Goal: Information Seeking & Learning: Find specific fact

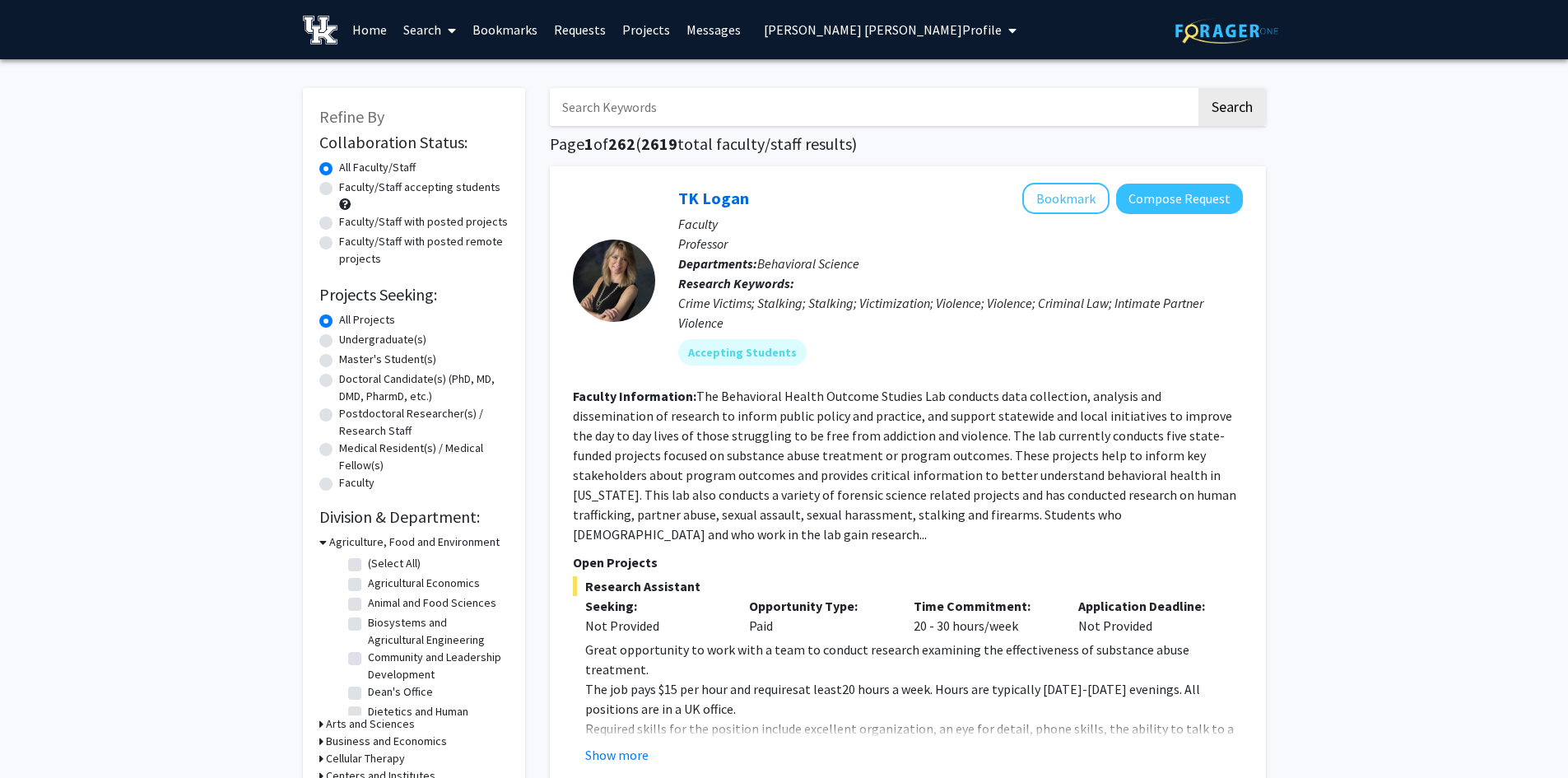
click at [874, 27] on span "[PERSON_NAME] [PERSON_NAME] Profile" at bounding box center [883, 29] width 238 height 16
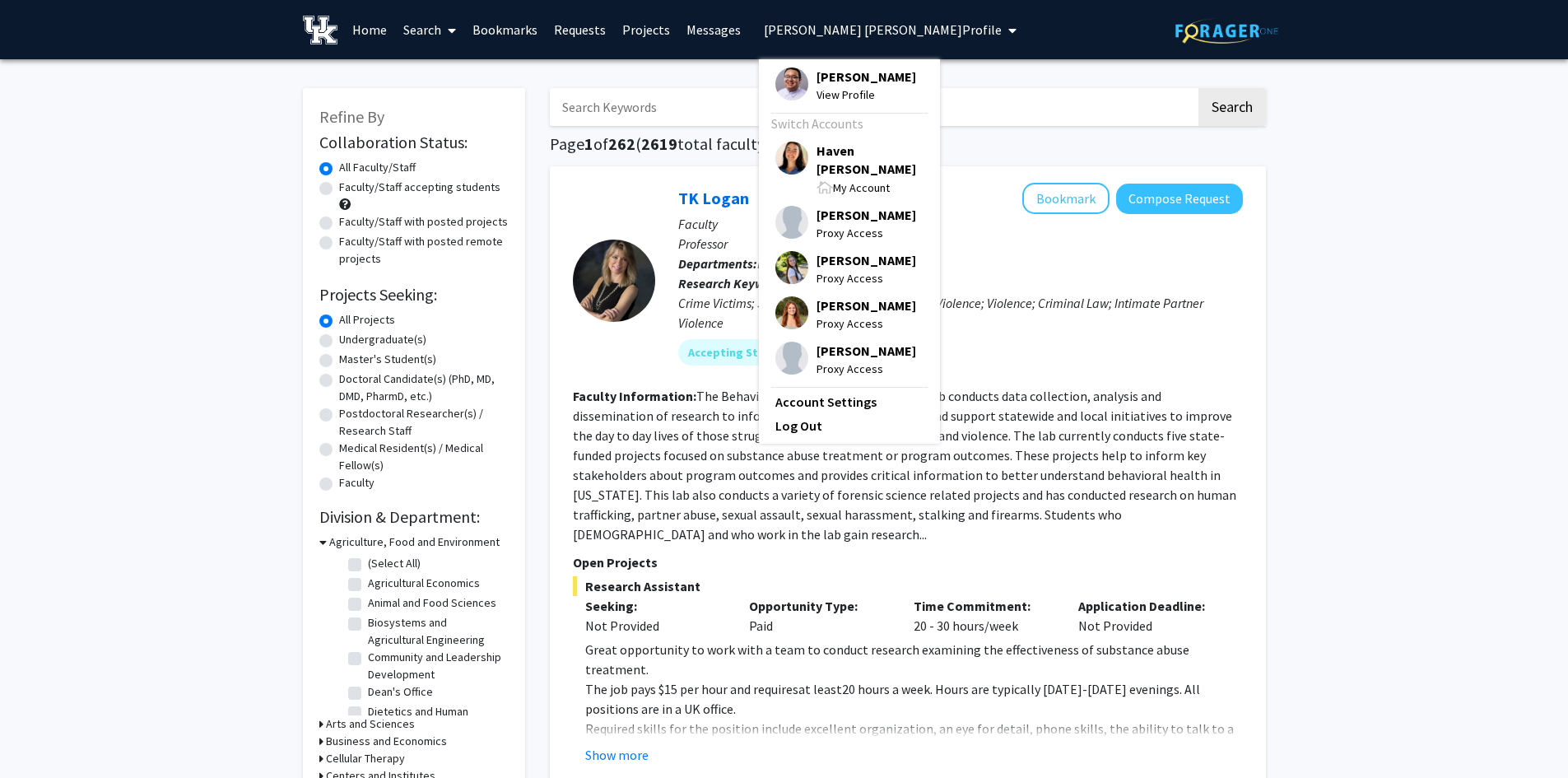
click at [865, 80] on span "[PERSON_NAME]" at bounding box center [866, 76] width 100 height 18
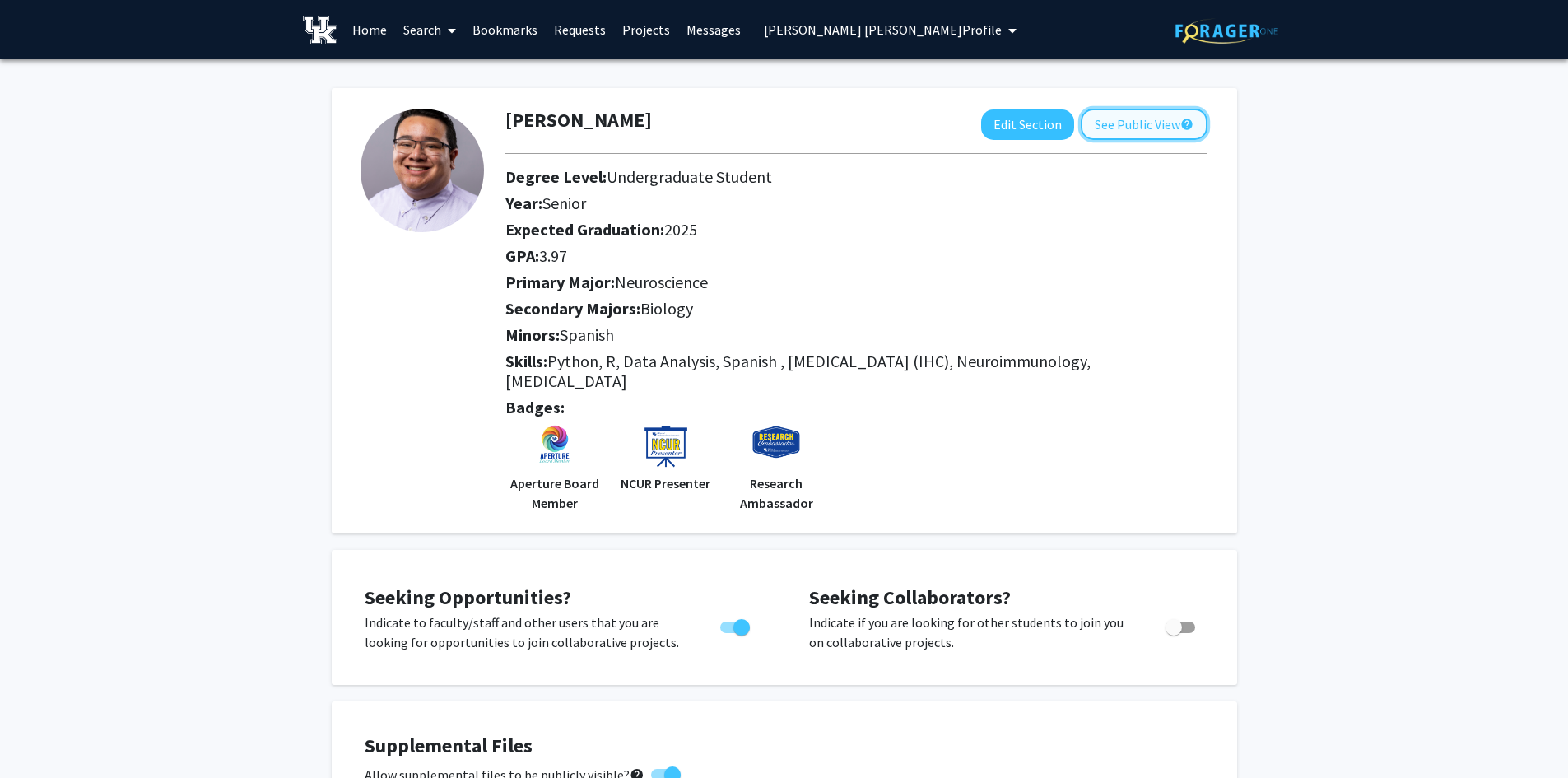
click at [1137, 133] on button "See Public View help" at bounding box center [1144, 124] width 127 height 32
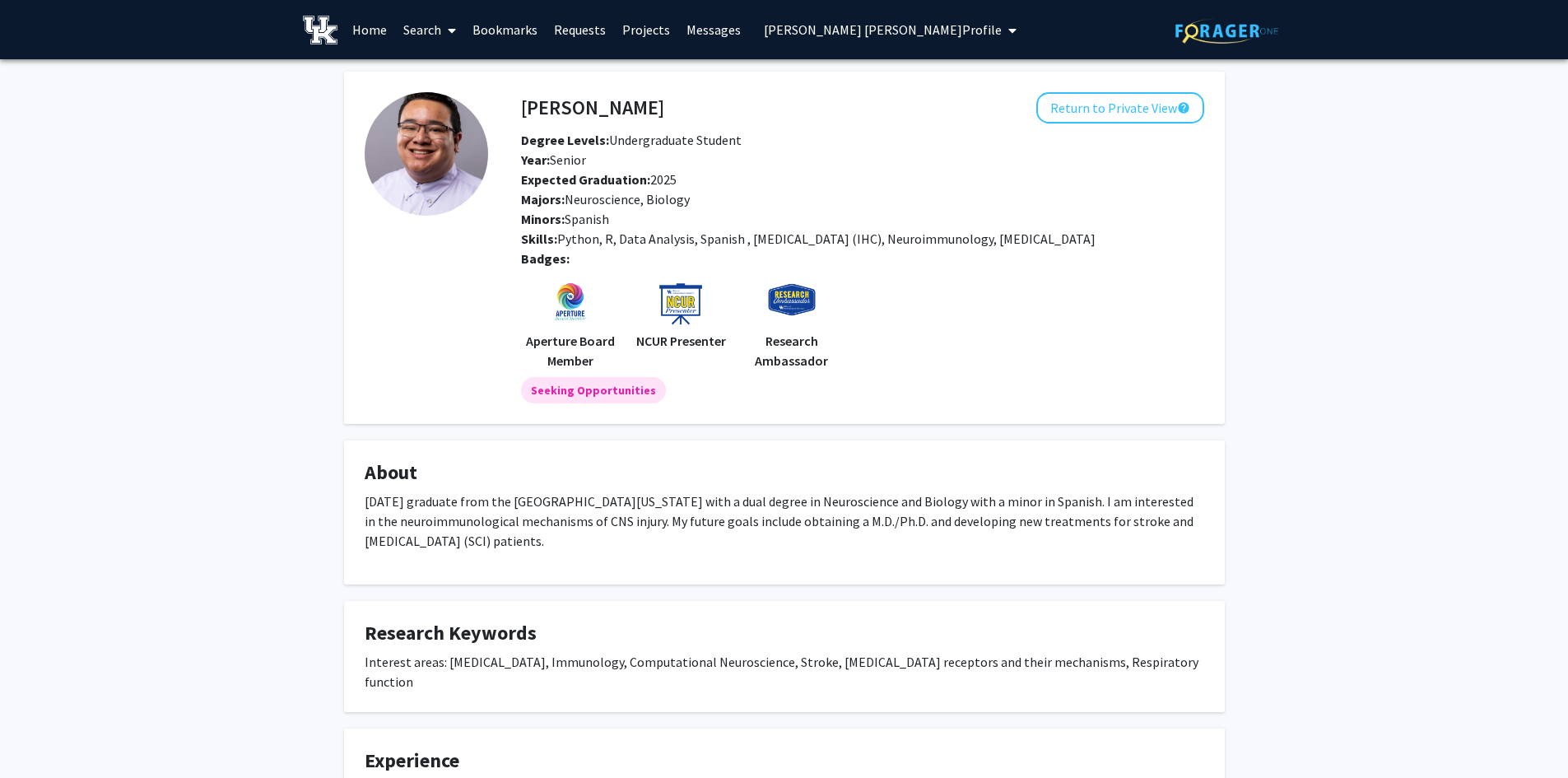
drag, startPoint x: 436, startPoint y: 26, endPoint x: 443, endPoint y: 38, distance: 13.9
click at [436, 26] on link "Search" at bounding box center [429, 30] width 69 height 57
click at [451, 77] on span "Faculty/Staff" at bounding box center [455, 76] width 121 height 33
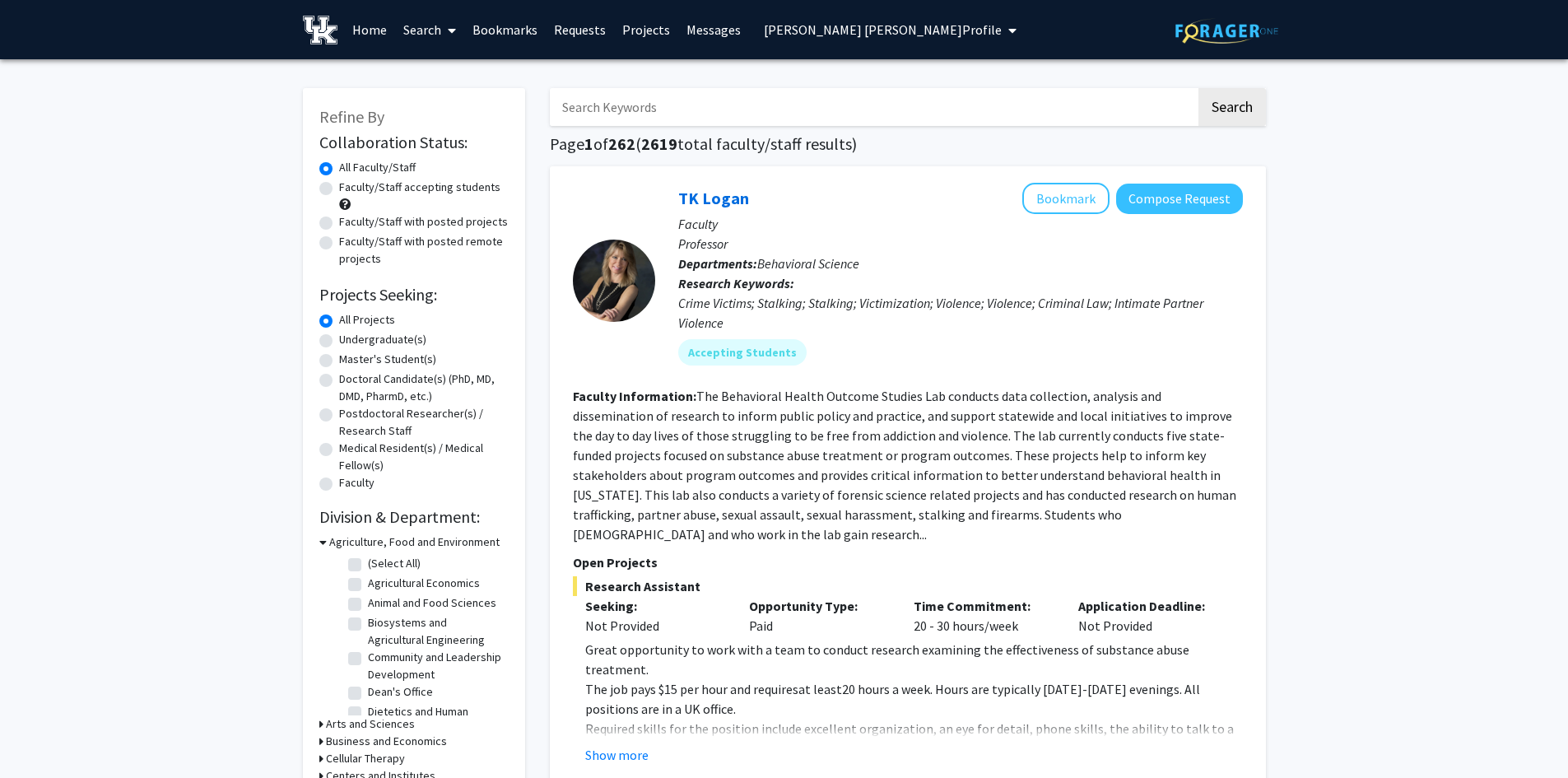
click at [606, 103] on input "Search Keywords" at bounding box center [873, 107] width 646 height 38
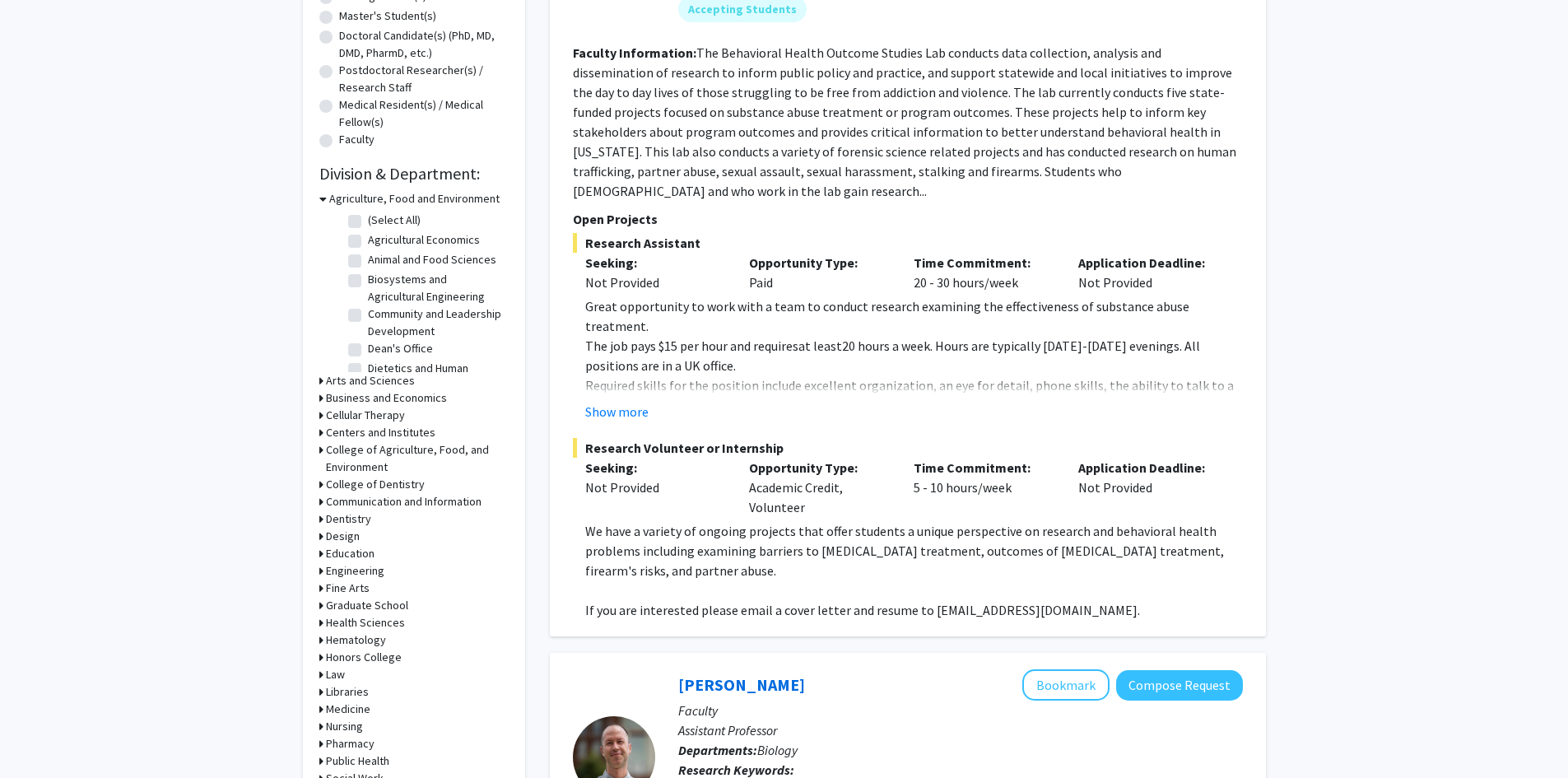
scroll to position [411, 0]
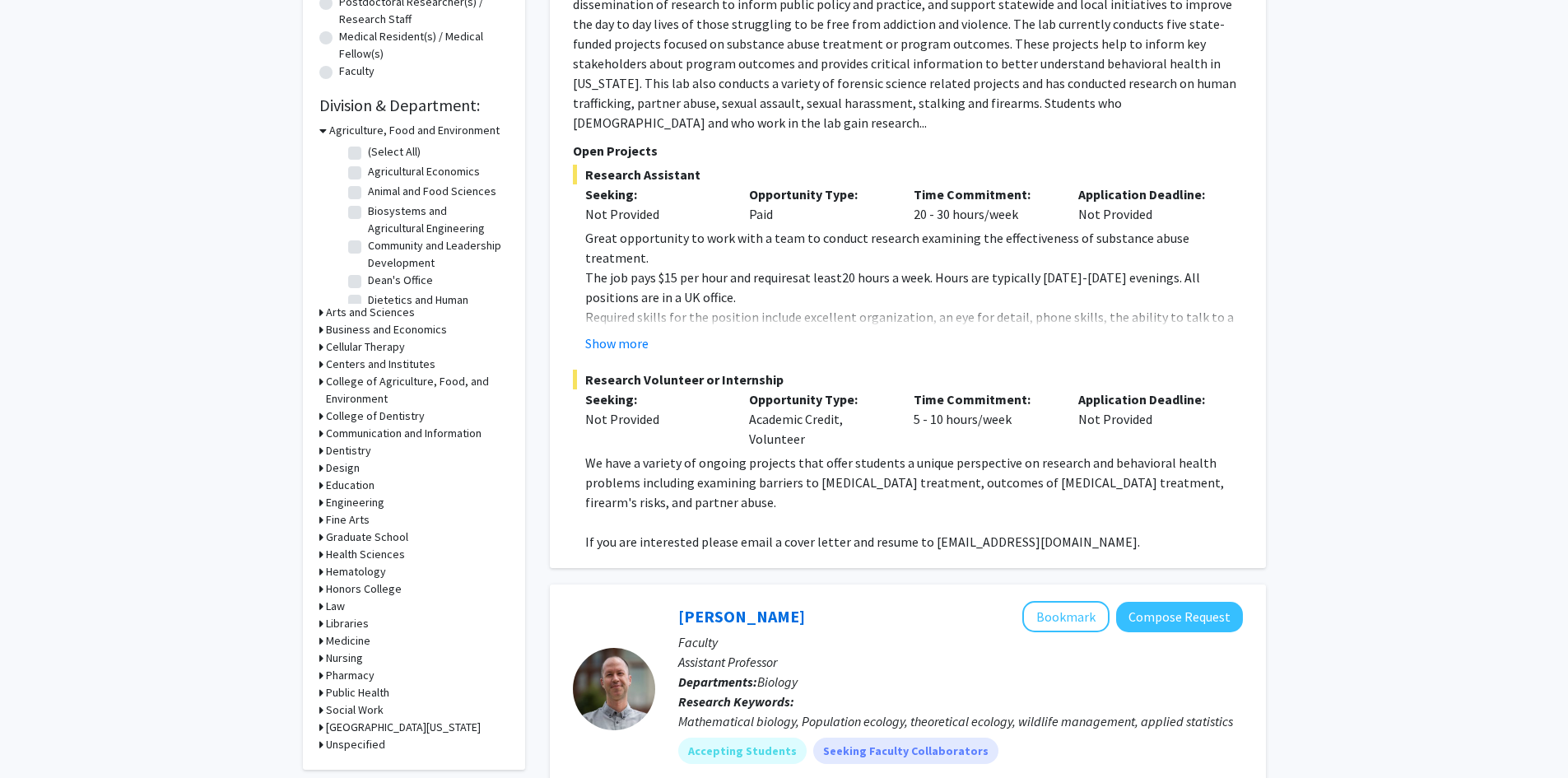
click at [328, 326] on h3 "Business and Economics" at bounding box center [386, 330] width 121 height 17
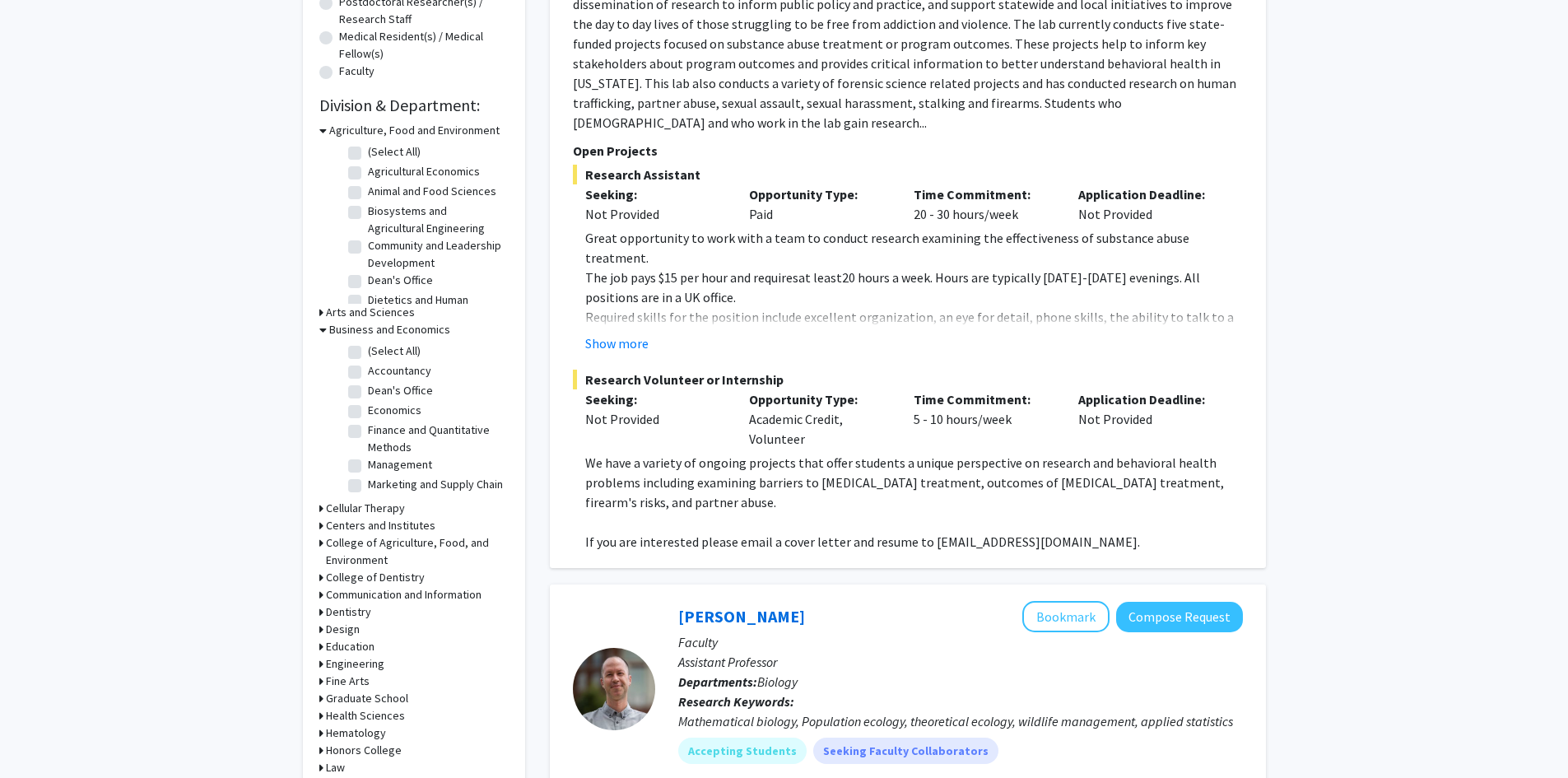
click at [368, 430] on label "Finance and Quantitative Methods" at bounding box center [436, 439] width 137 height 34
click at [368, 430] on input "Finance and Quantitative Methods" at bounding box center [373, 426] width 11 height 11
checkbox input "true"
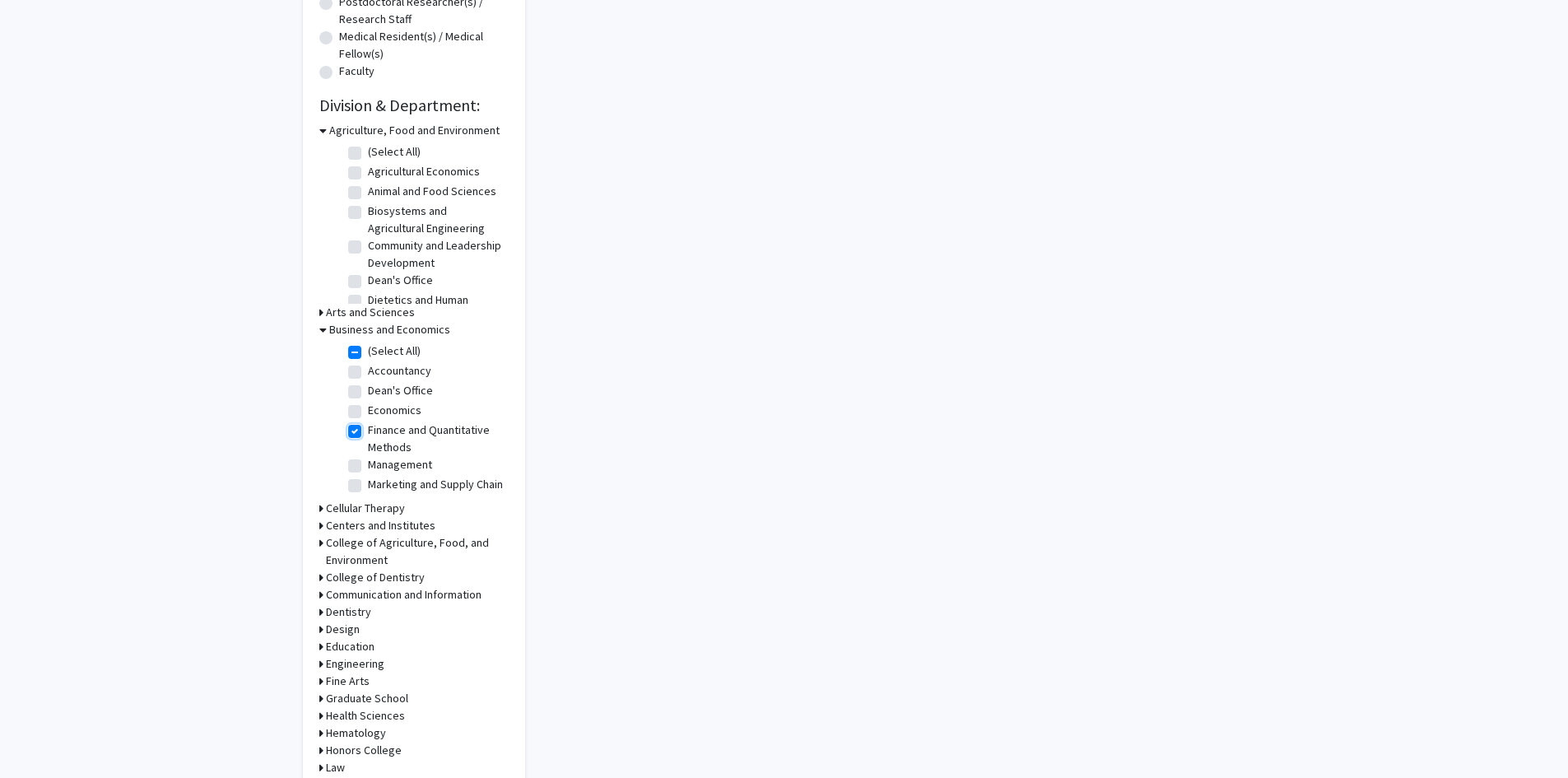
checkbox input "true"
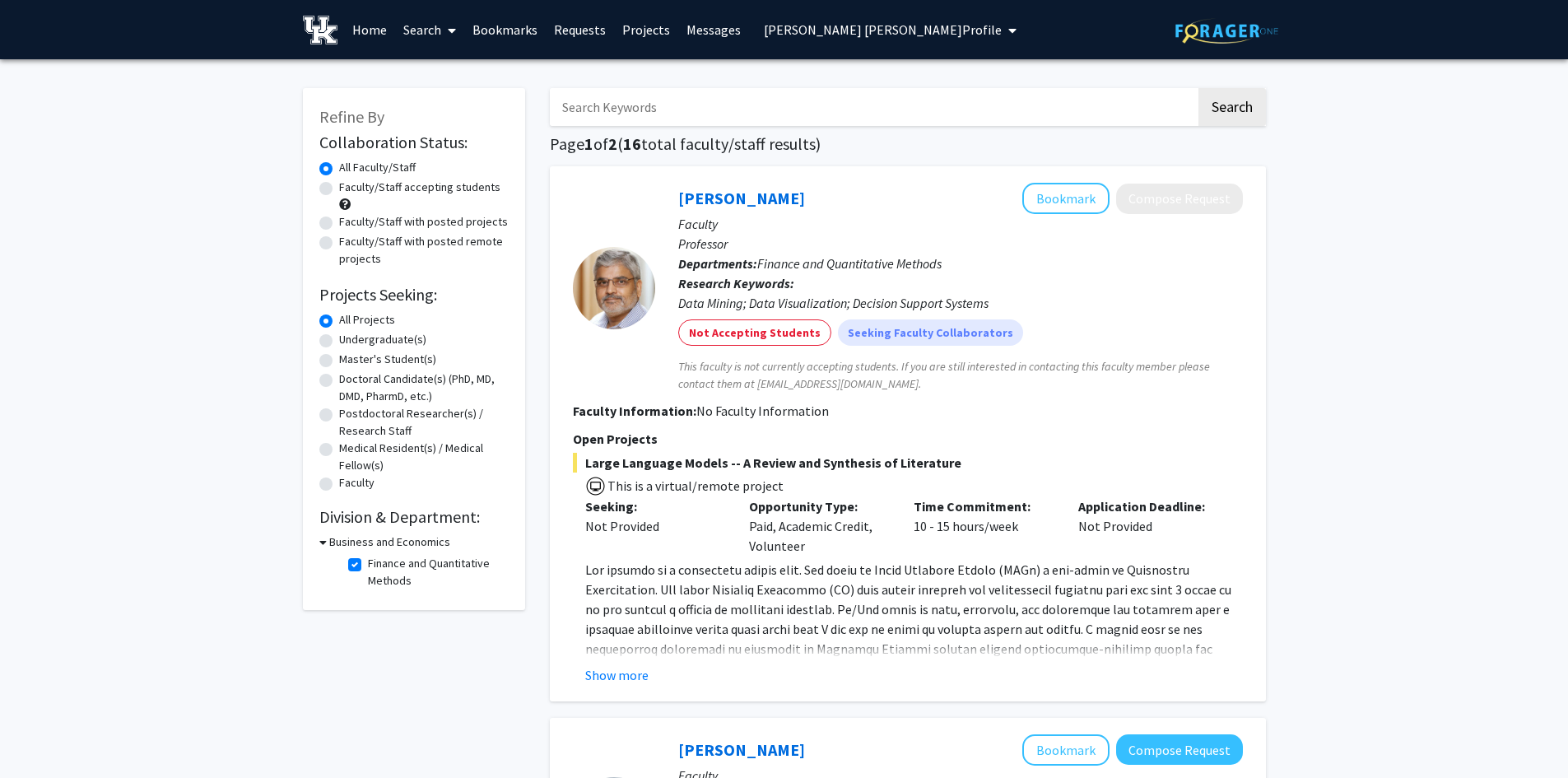
click at [368, 564] on label "Finance and Quantitative Methods" at bounding box center [436, 572] width 137 height 34
click at [368, 564] on input "Finance and Quantitative Methods" at bounding box center [373, 560] width 11 height 11
checkbox input "false"
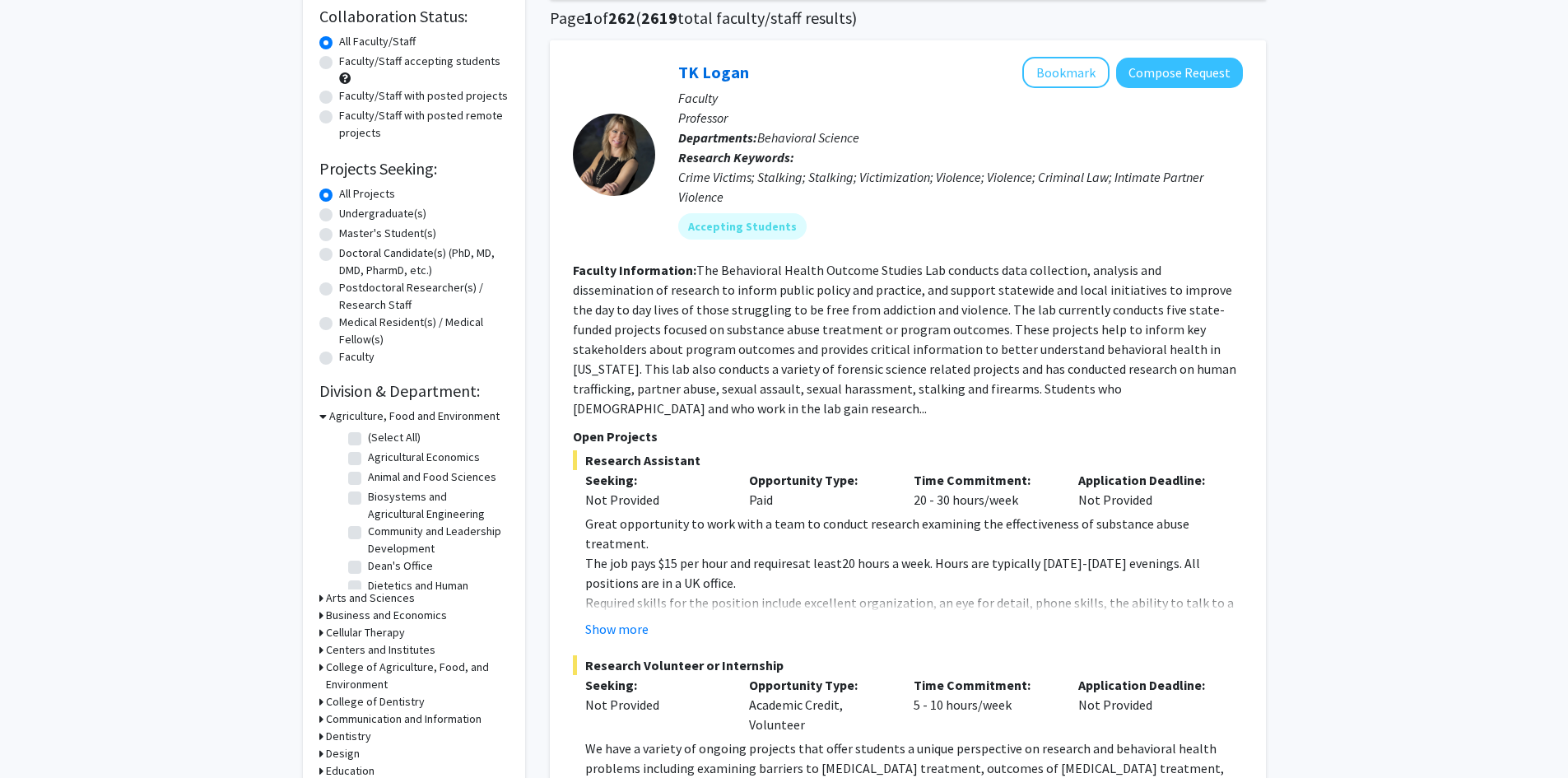
scroll to position [165, 0]
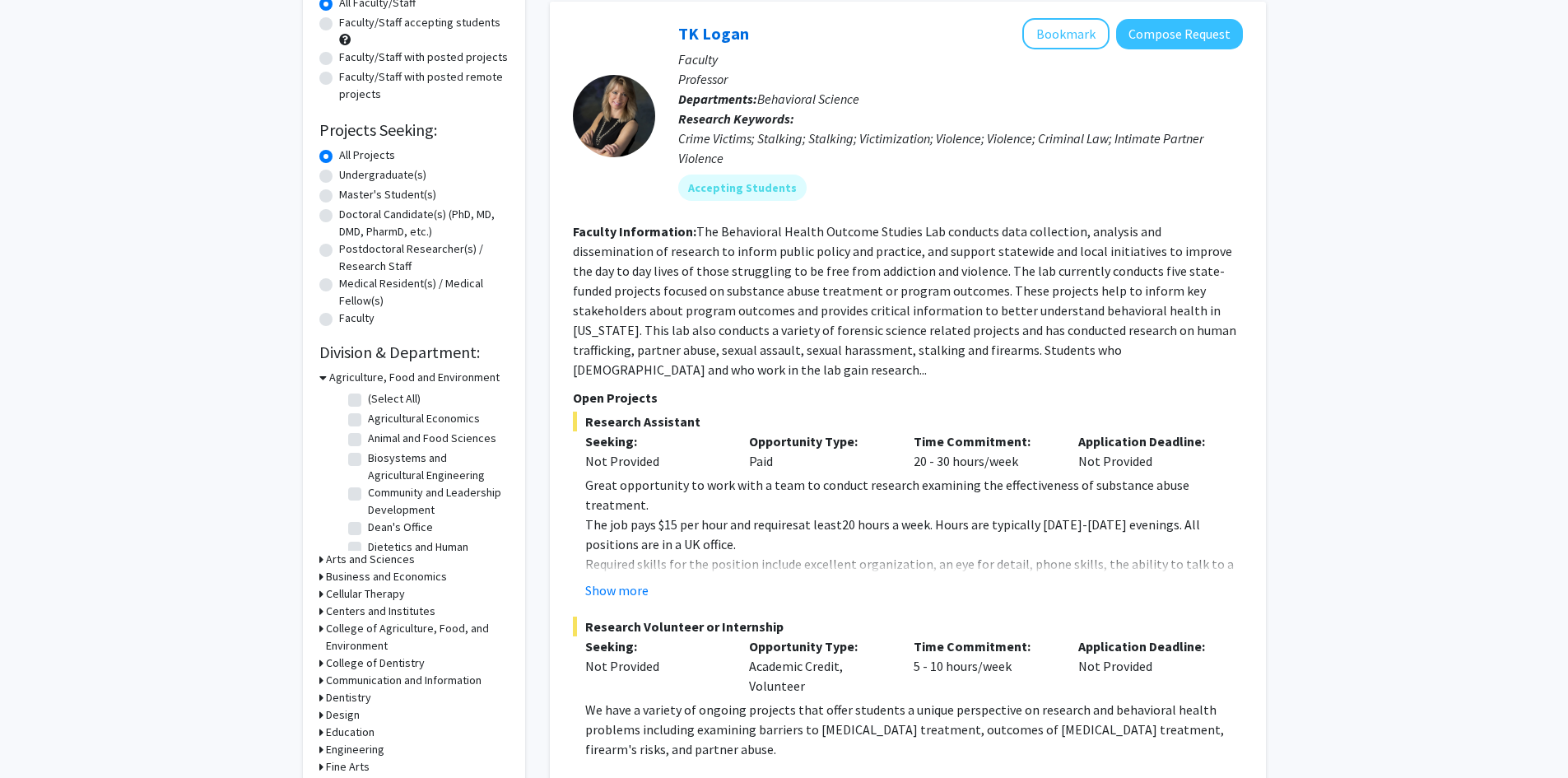
click at [351, 575] on h3 "Business and Economics" at bounding box center [386, 577] width 121 height 17
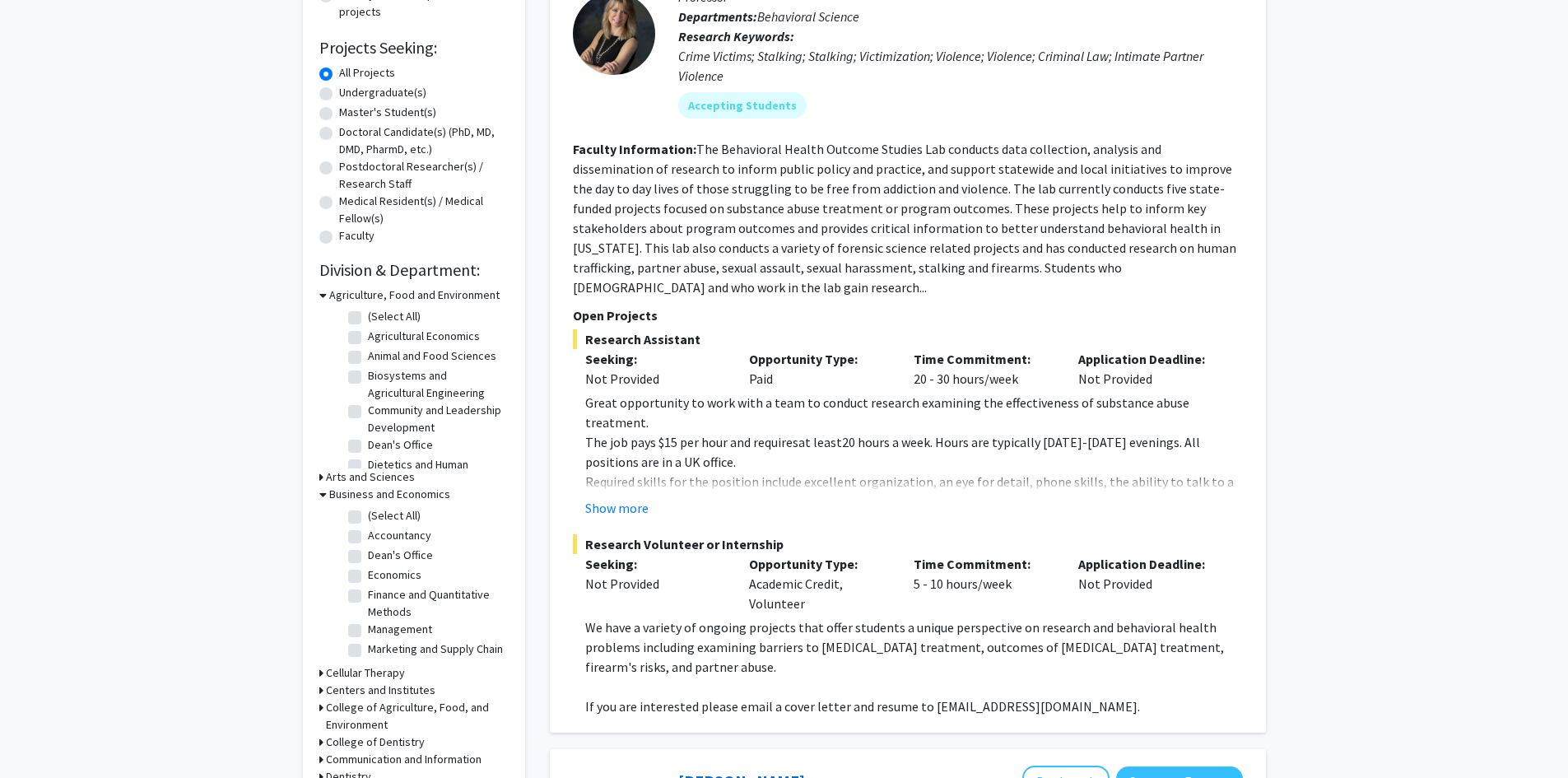
click at [359, 495] on h3 "Business and Economics" at bounding box center [390, 494] width 121 height 17
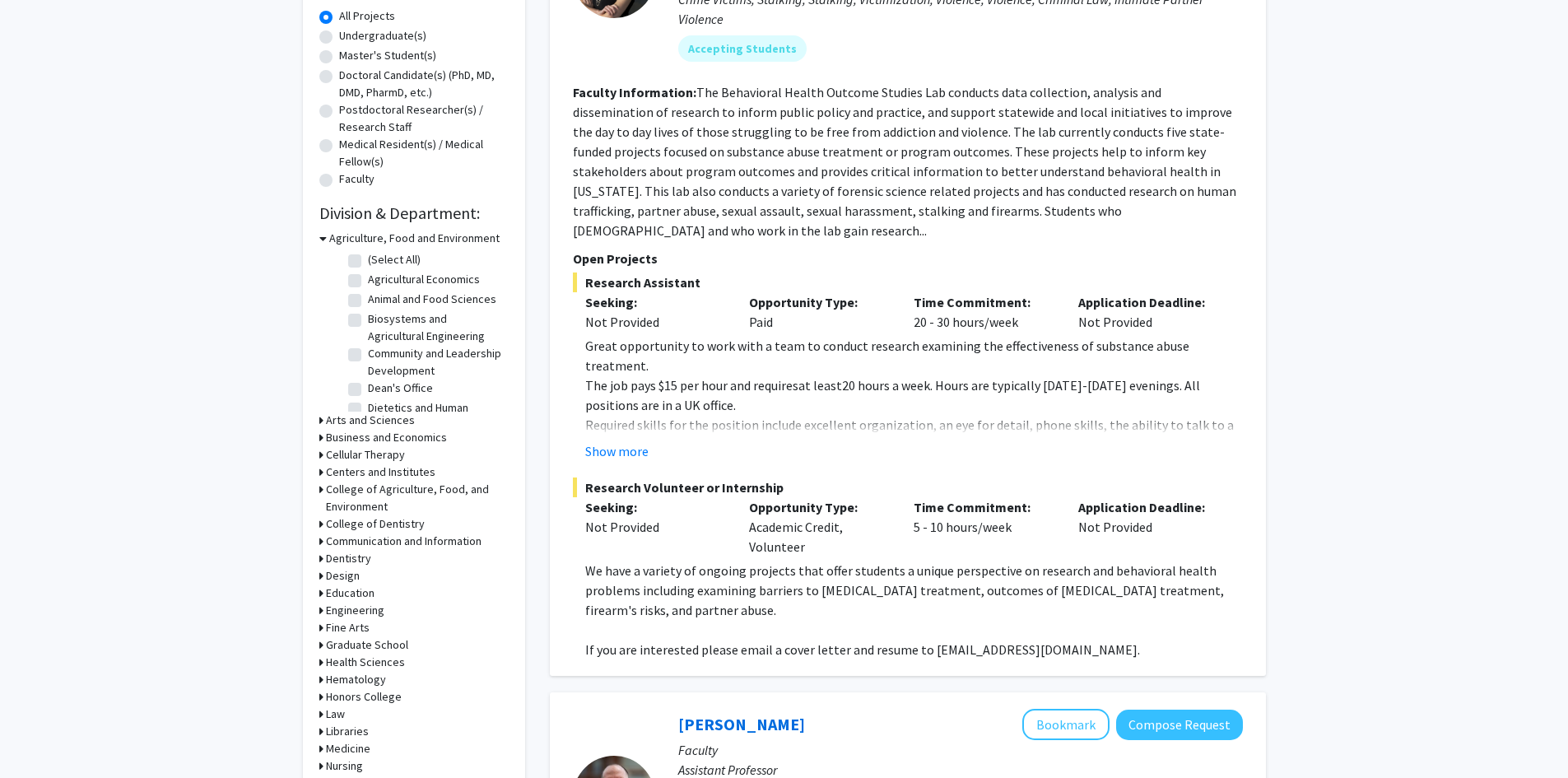
scroll to position [330, 0]
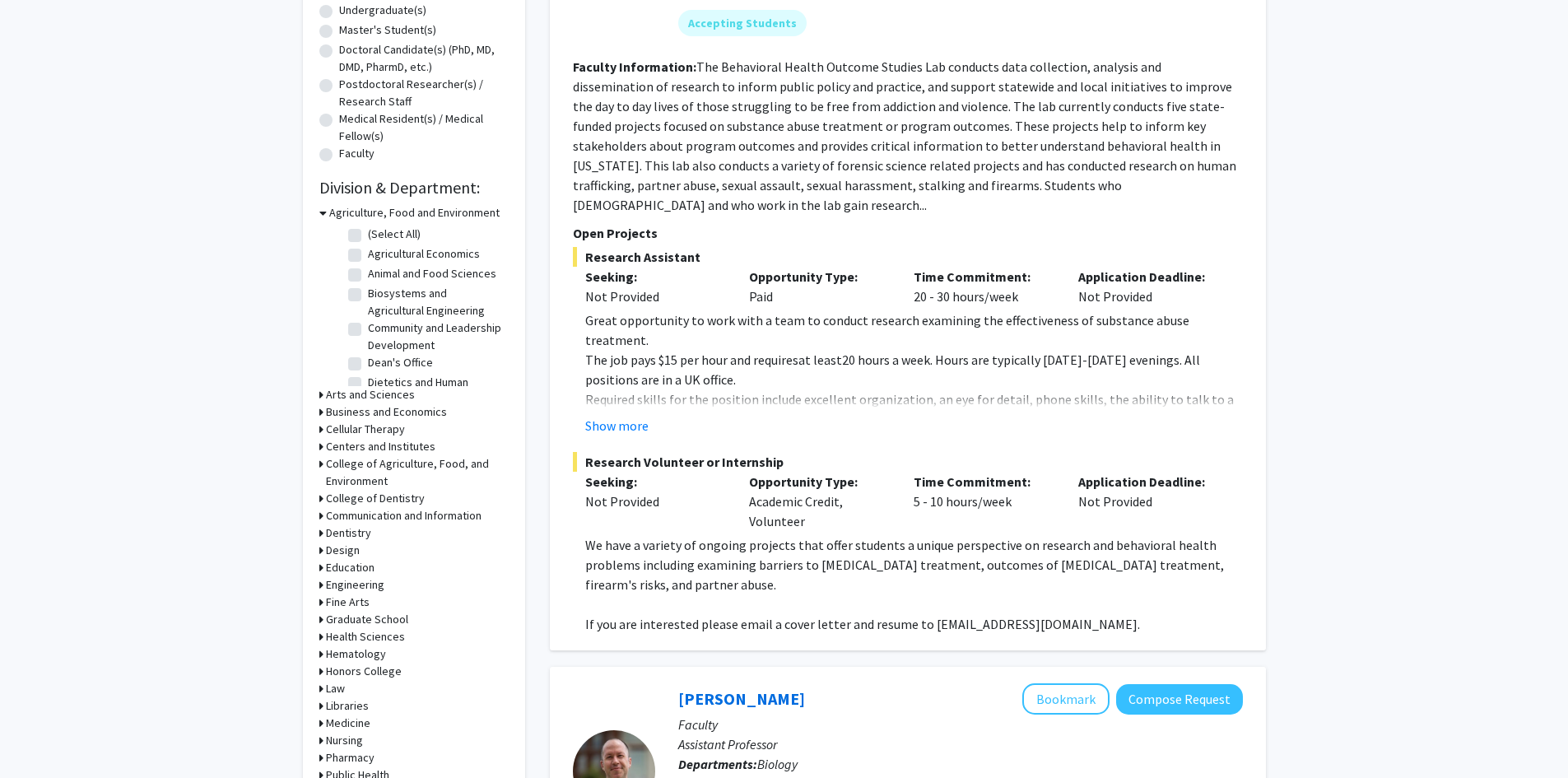
click at [335, 394] on h3 "Arts and Sciences" at bounding box center [370, 395] width 89 height 17
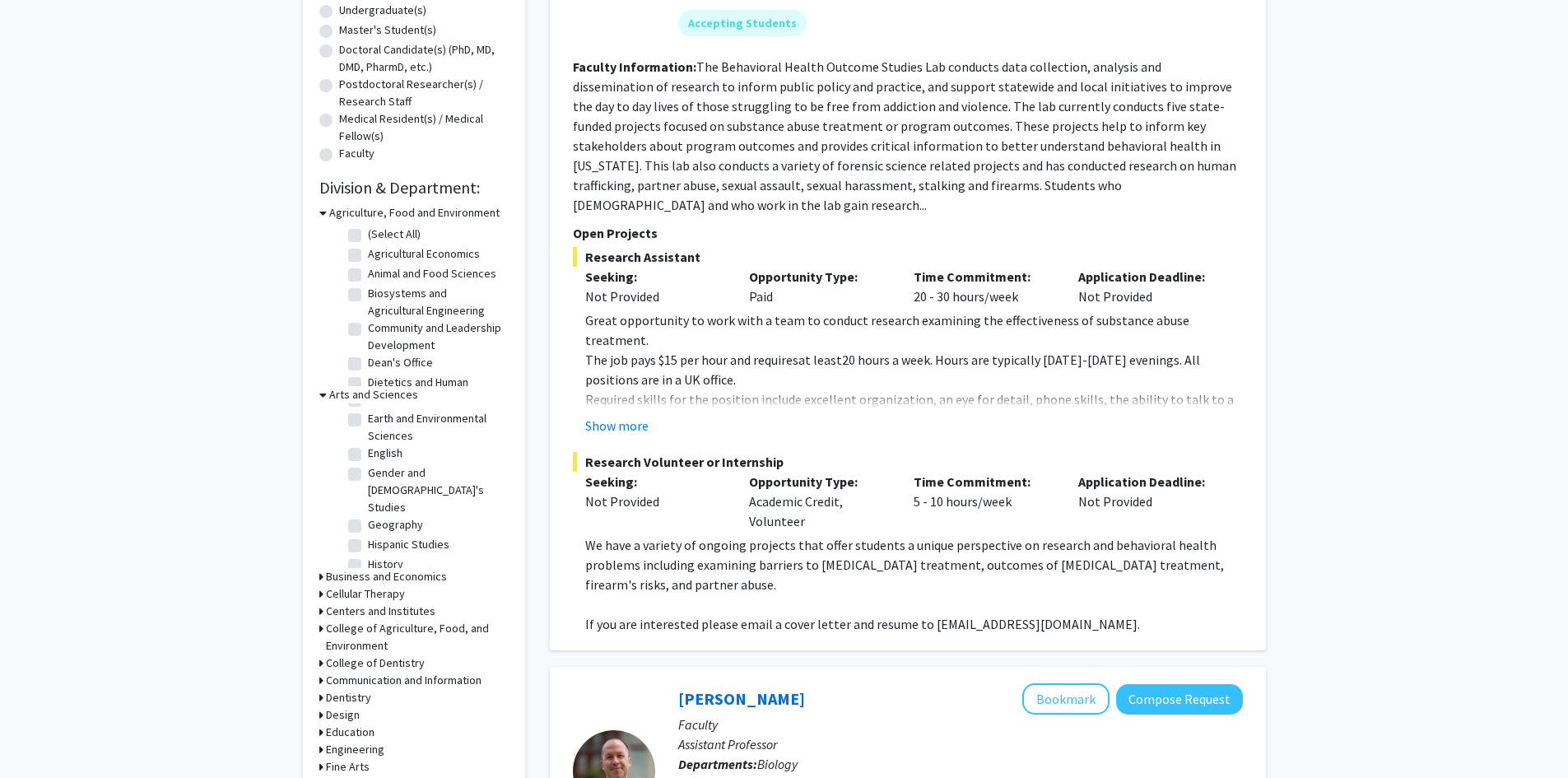
scroll to position [165, 0]
click at [412, 527] on label "Mathematics" at bounding box center [400, 536] width 63 height 17
click at [379, 527] on input "Mathematics" at bounding box center [373, 532] width 11 height 11
checkbox input "true"
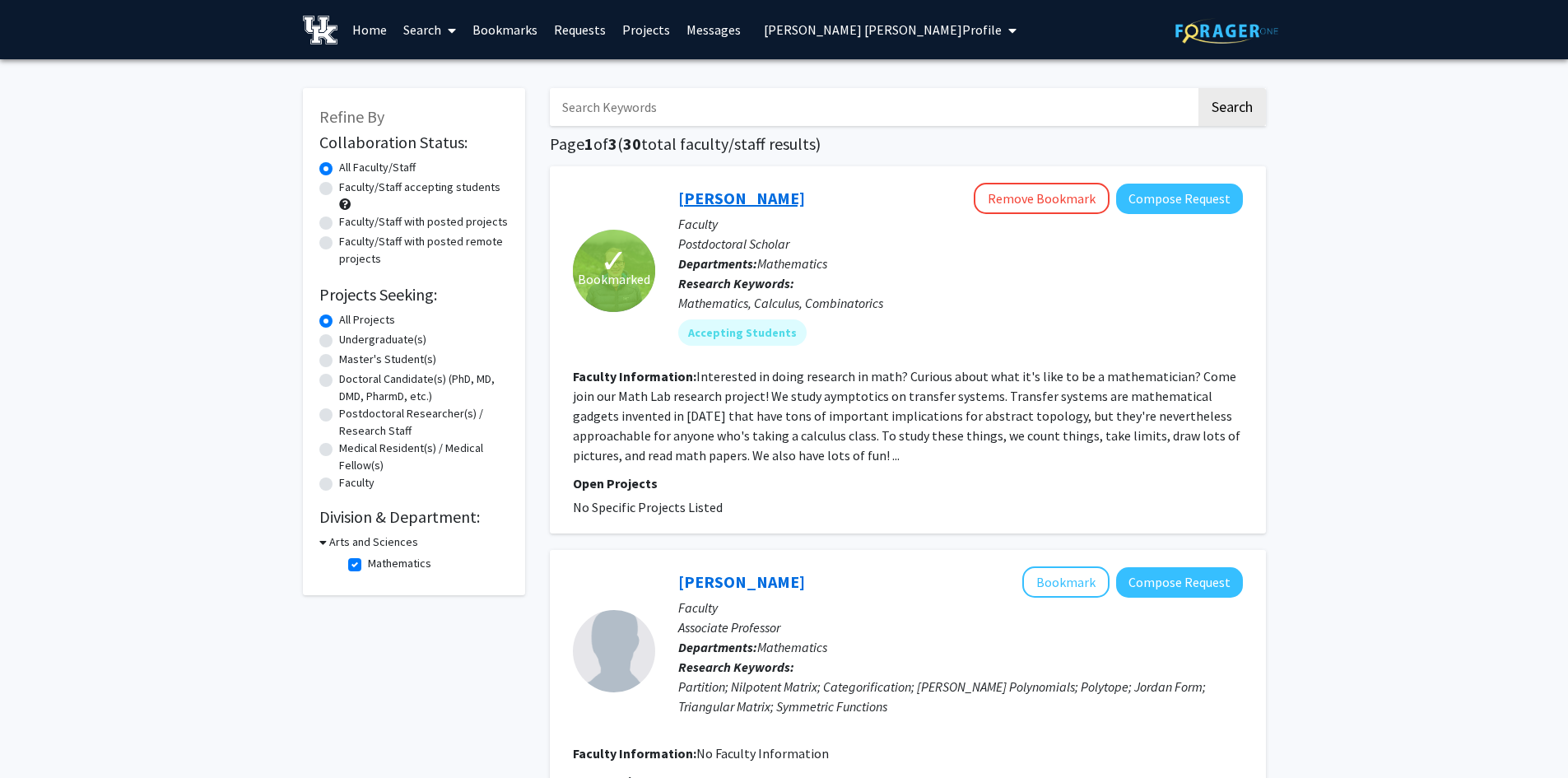
click at [736, 197] on link "[PERSON_NAME]" at bounding box center [742, 197] width 127 height 20
click at [368, 568] on label "Mathematics" at bounding box center [400, 563] width 63 height 17
click at [368, 565] on input "Mathematics" at bounding box center [373, 560] width 11 height 11
checkbox input "false"
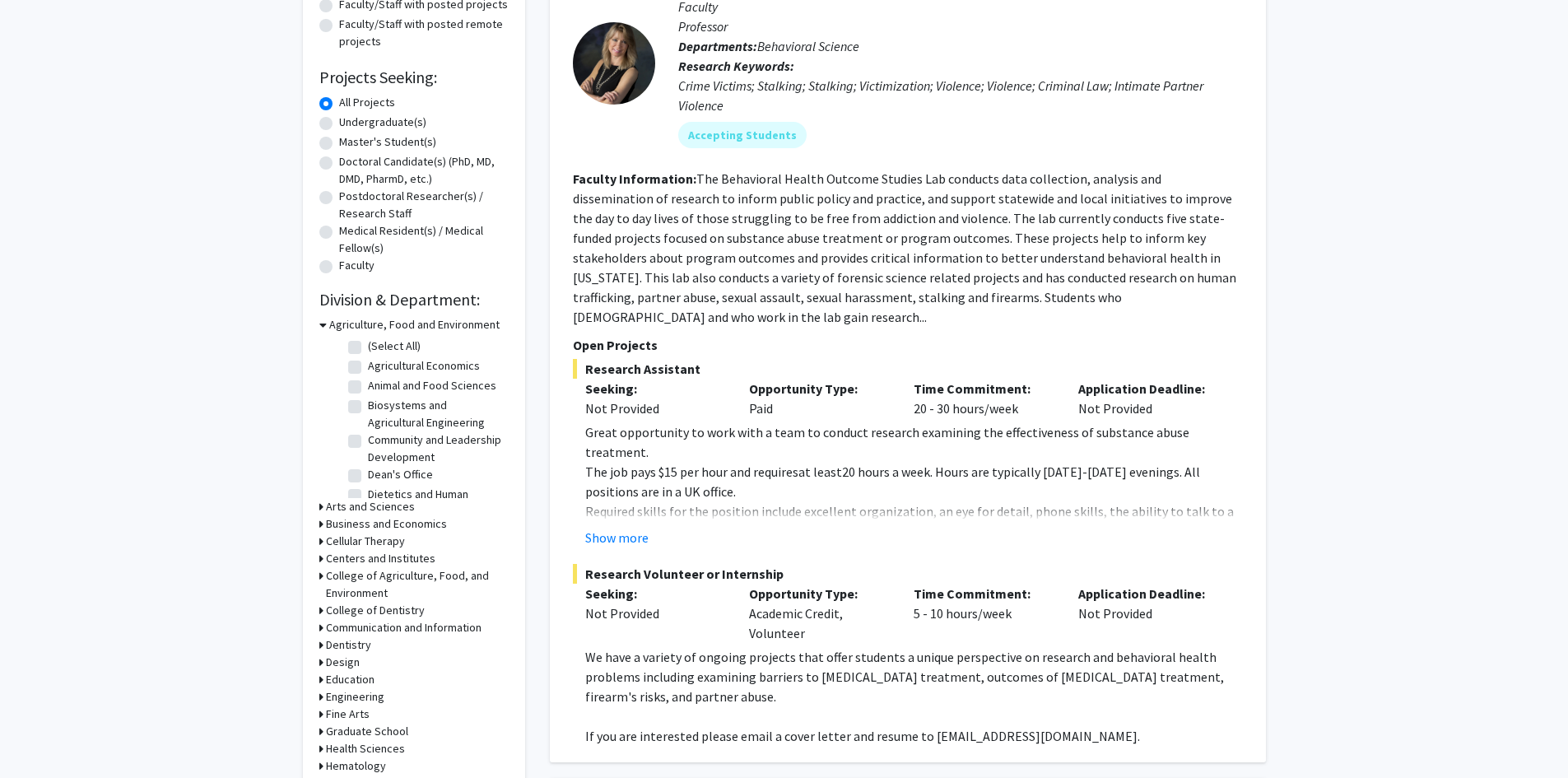
scroll to position [247, 0]
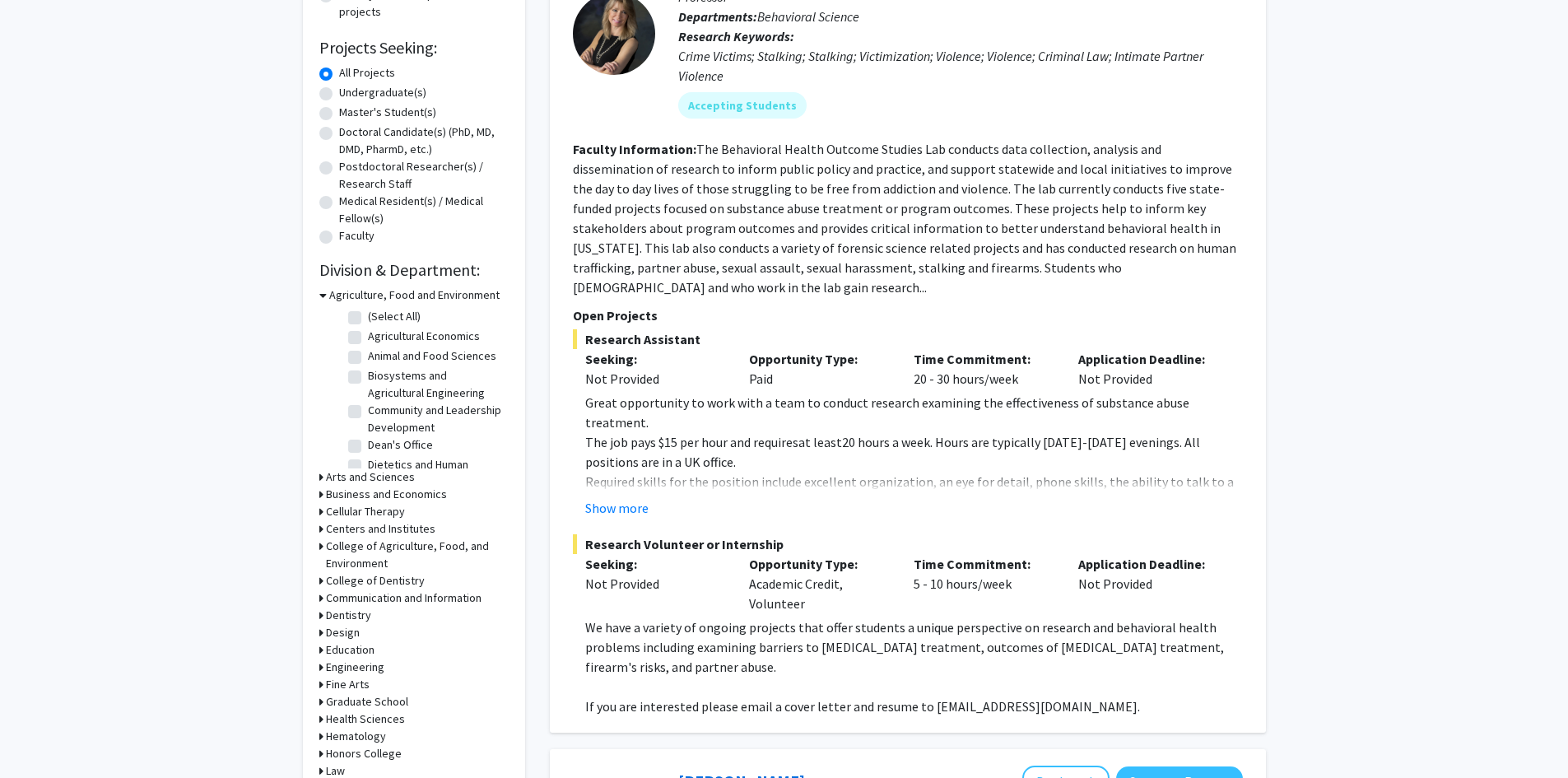
click at [321, 294] on icon at bounding box center [323, 295] width 8 height 17
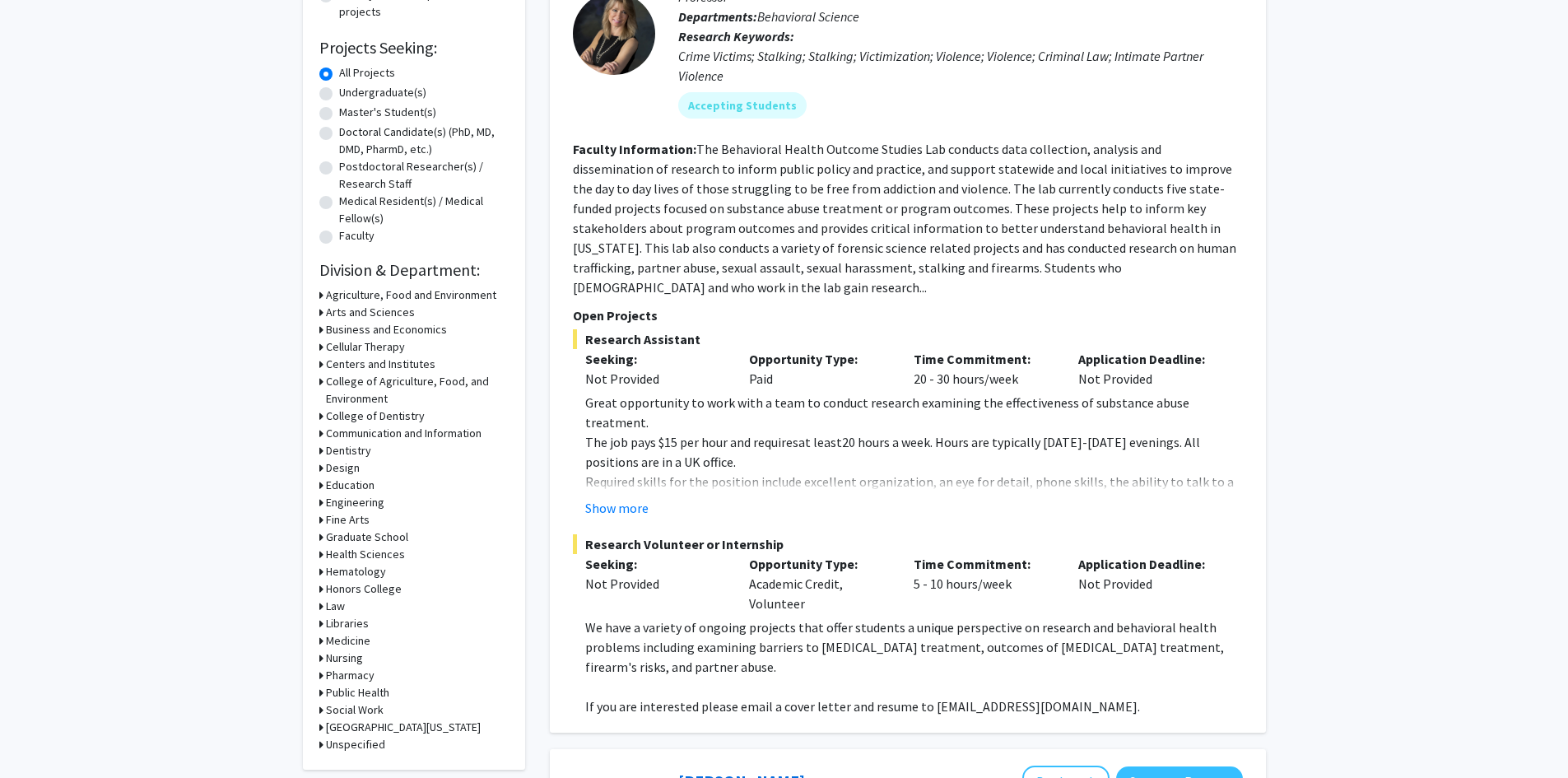
click at [320, 312] on icon at bounding box center [321, 312] width 4 height 17
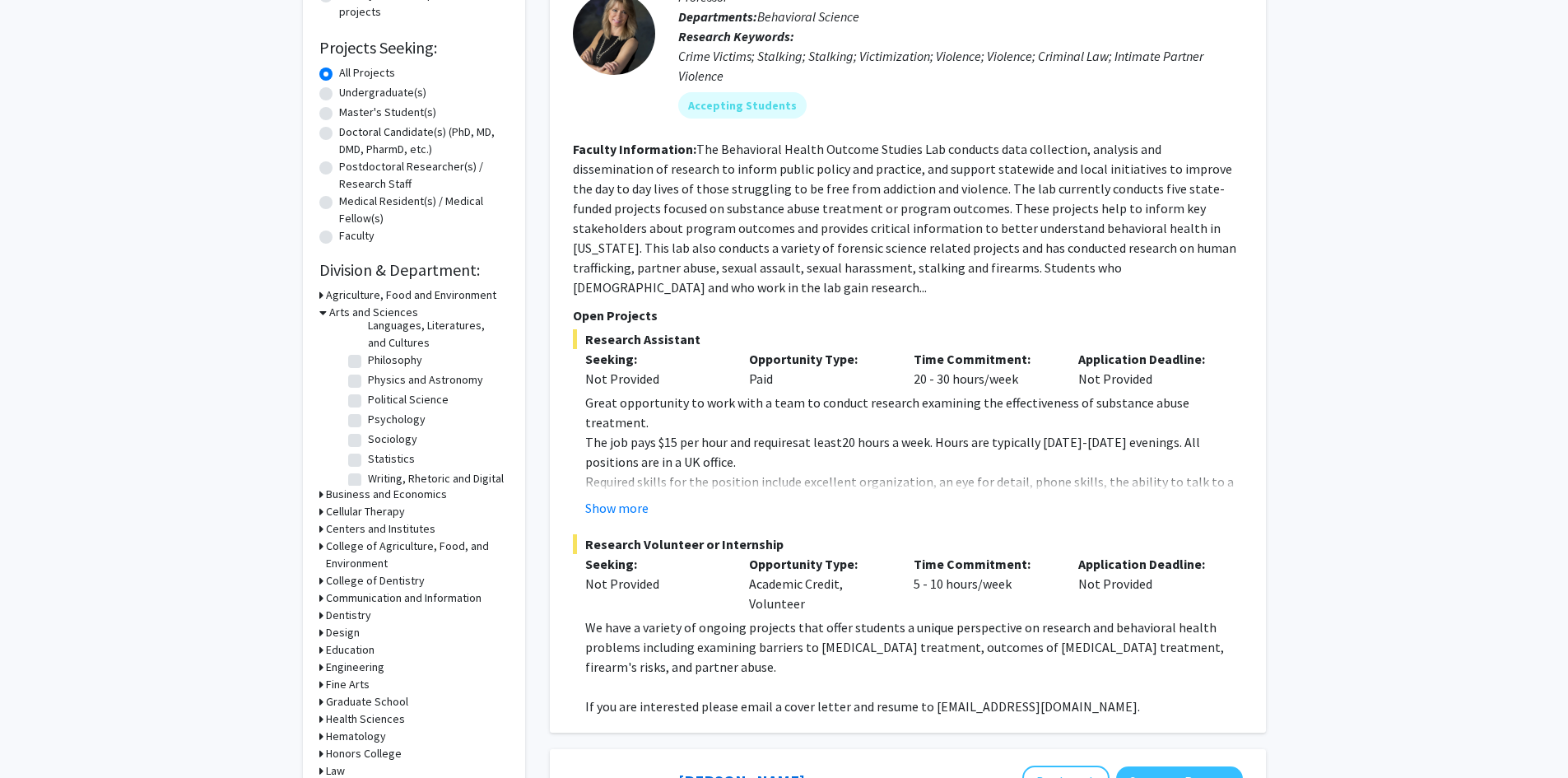
scroll to position [335, 0]
click at [368, 445] on label "Statistics" at bounding box center [391, 453] width 47 height 17
click at [368, 445] on input "Statistics" at bounding box center [373, 449] width 11 height 11
checkbox input "true"
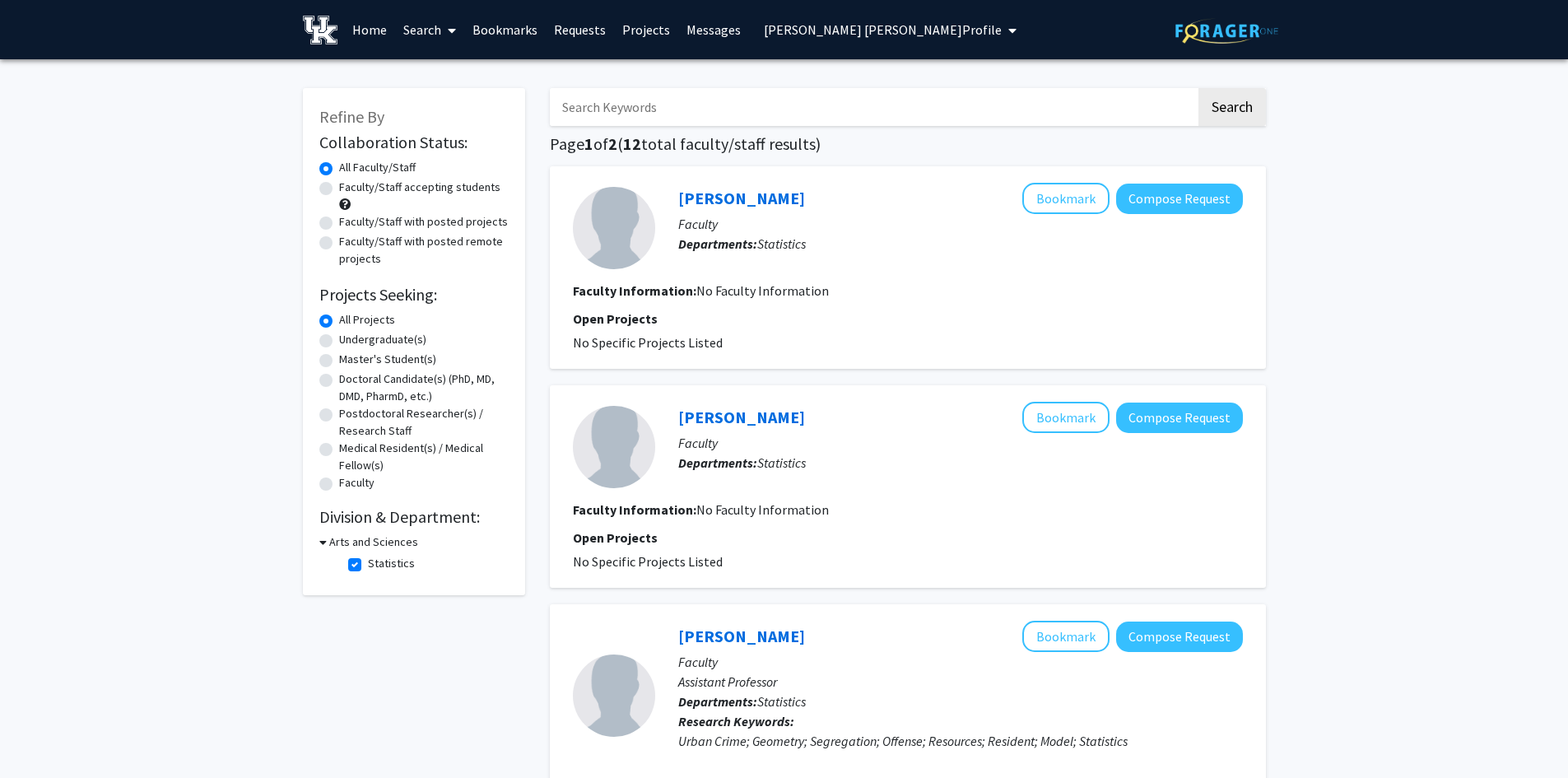
click at [368, 560] on label "Statistics" at bounding box center [391, 563] width 47 height 17
click at [368, 560] on input "Statistics" at bounding box center [373, 560] width 11 height 11
checkbox input "false"
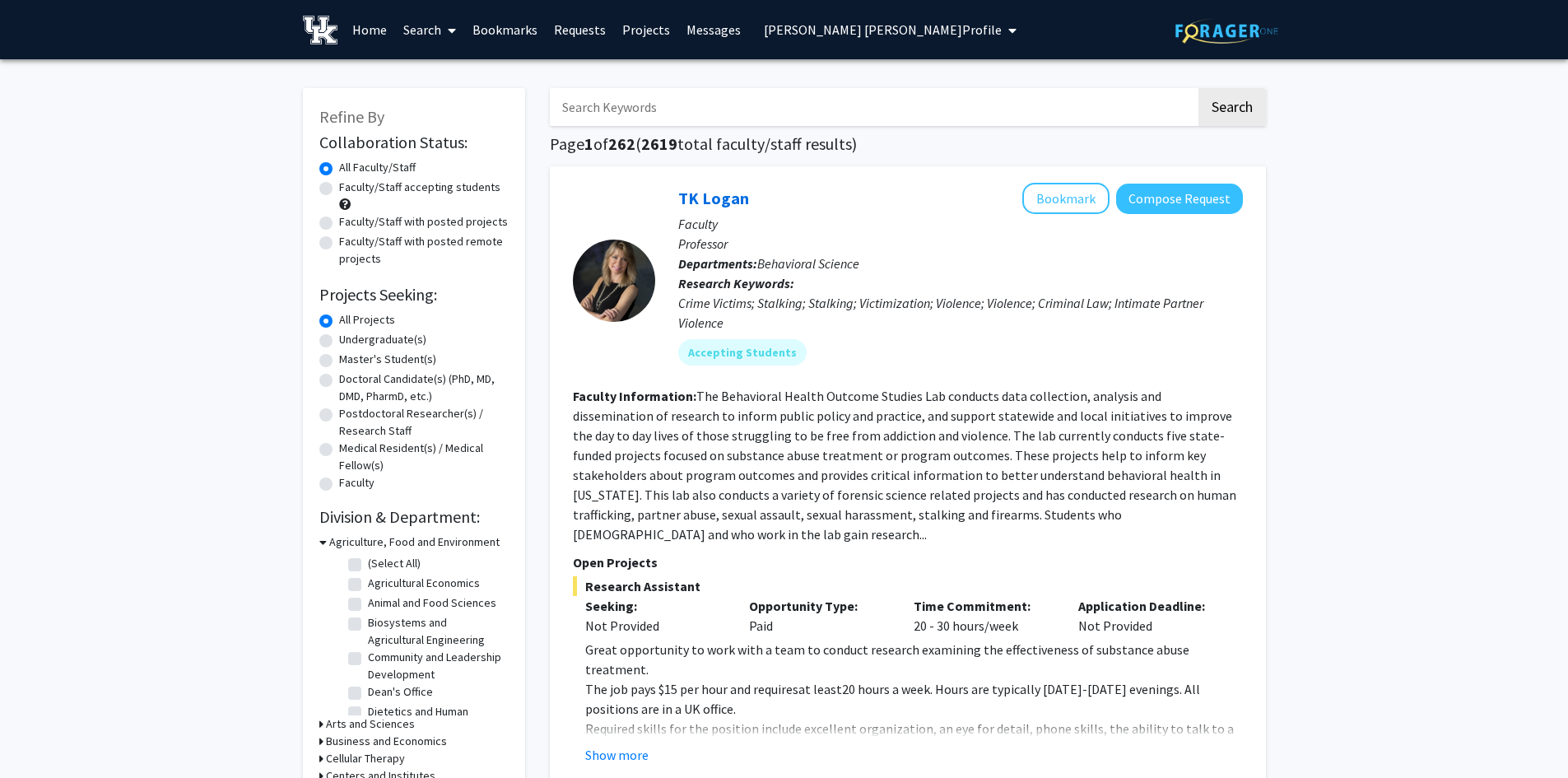
click at [452, 27] on icon at bounding box center [451, 31] width 9 height 13
click at [452, 80] on span "Faculty/Staff" at bounding box center [455, 76] width 121 height 33
click at [615, 112] on input "Search Keywords" at bounding box center [873, 107] width 646 height 38
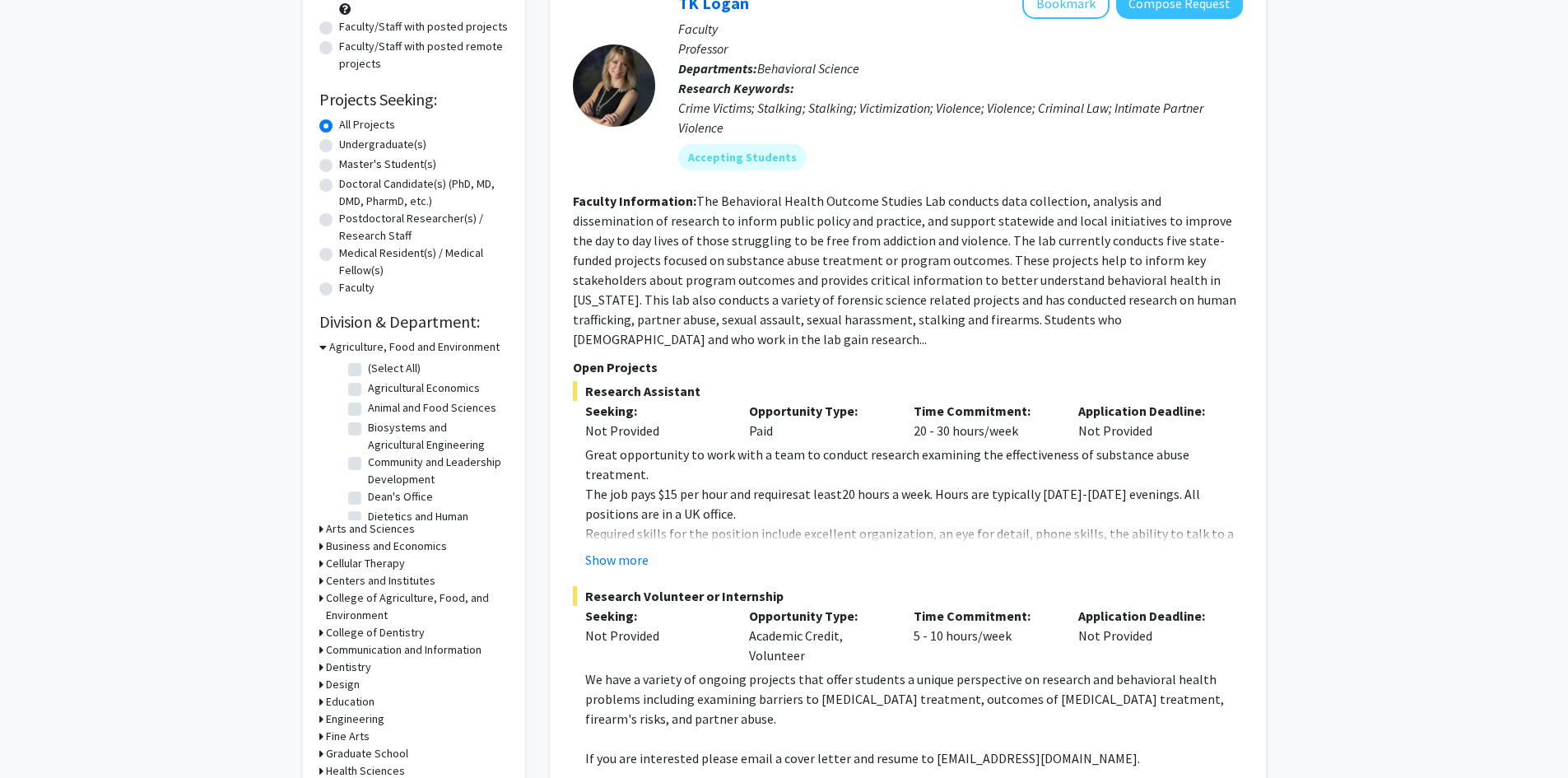
scroll to position [247, 0]
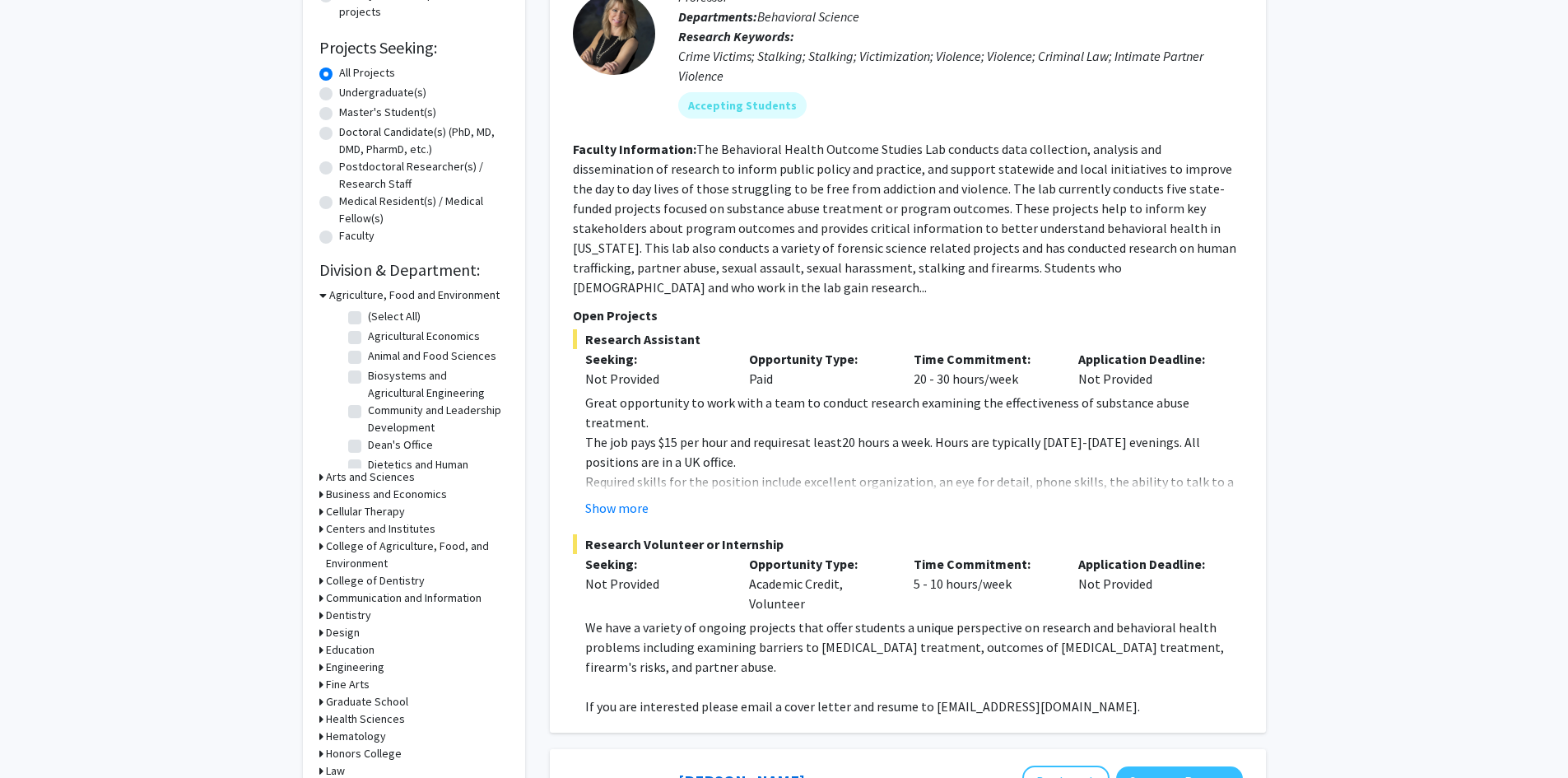
click at [324, 292] on icon at bounding box center [323, 295] width 8 height 17
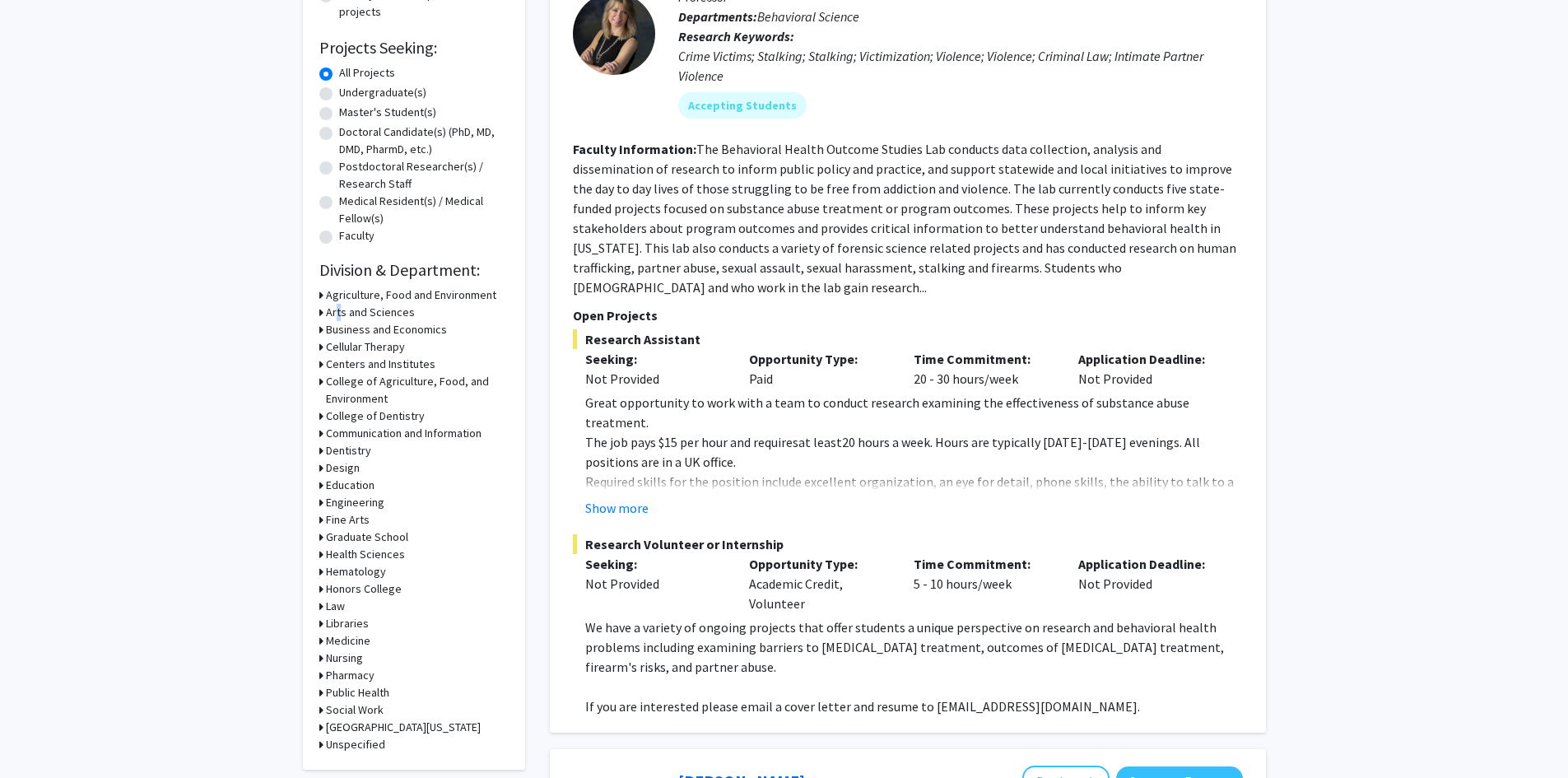
click at [334, 312] on h3 "Arts and Sciences" at bounding box center [370, 312] width 89 height 17
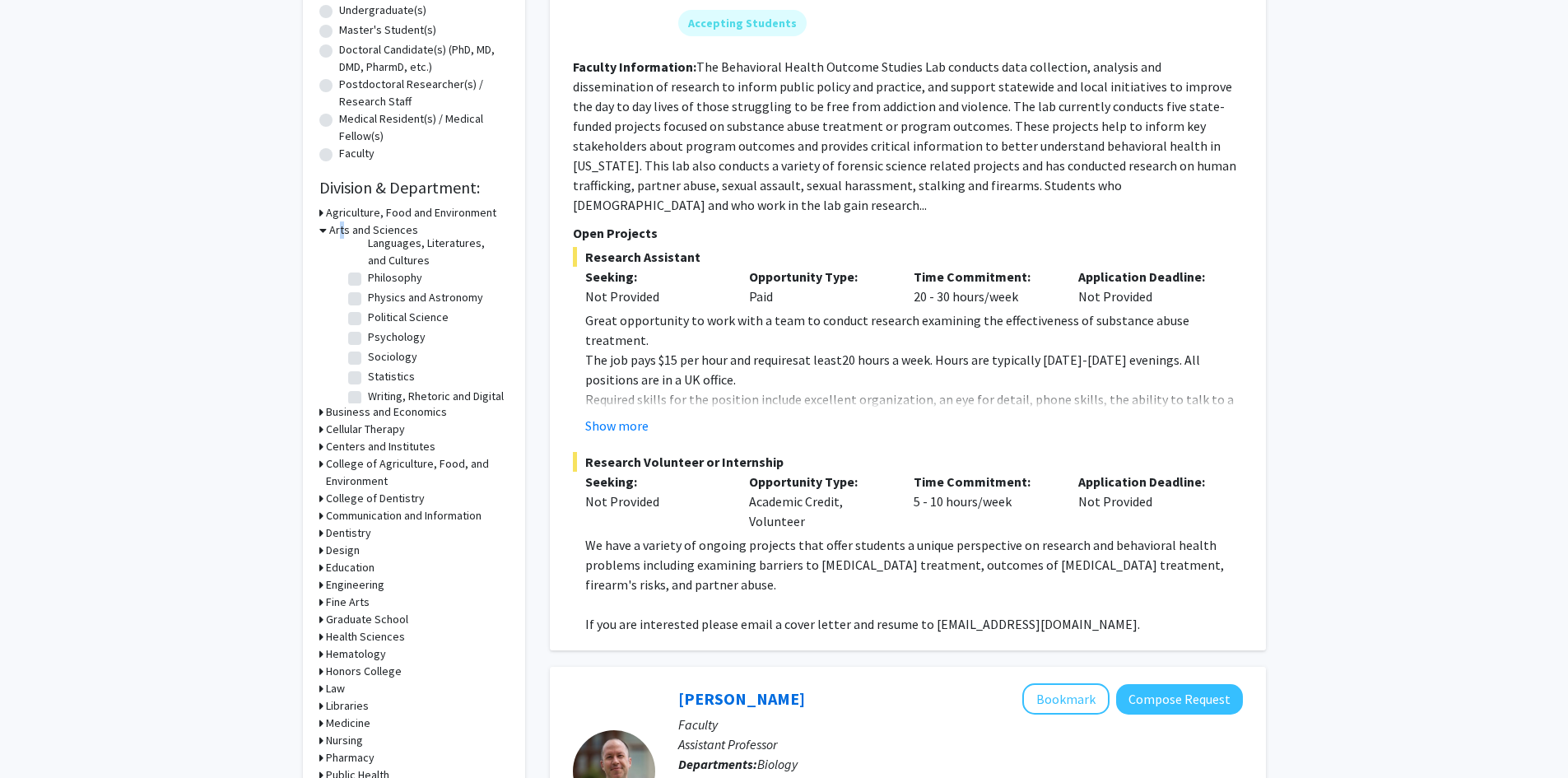
scroll to position [335, 0]
click at [335, 409] on h3 "Business and Economics" at bounding box center [386, 412] width 121 height 17
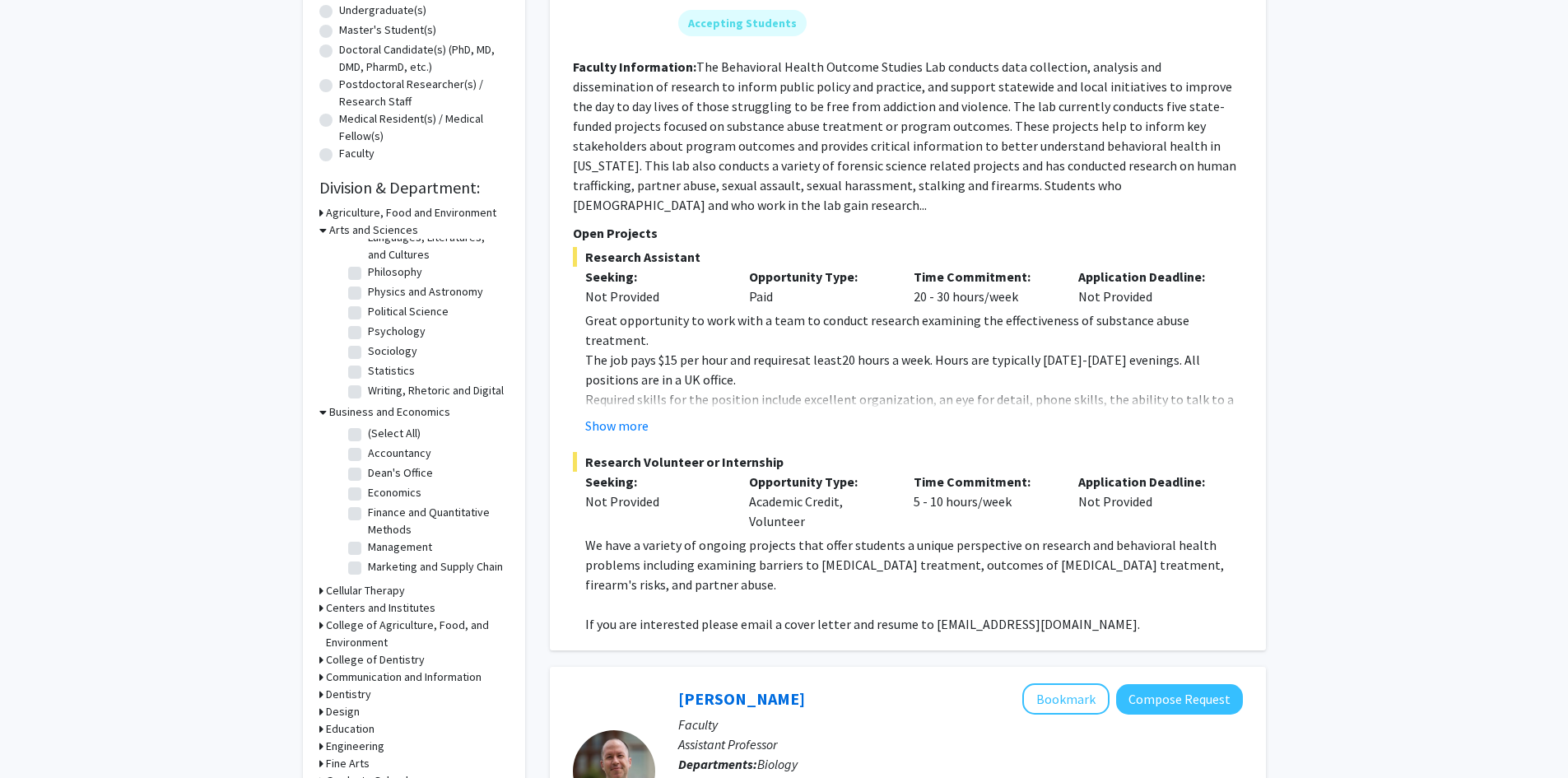
scroll to position [493, 0]
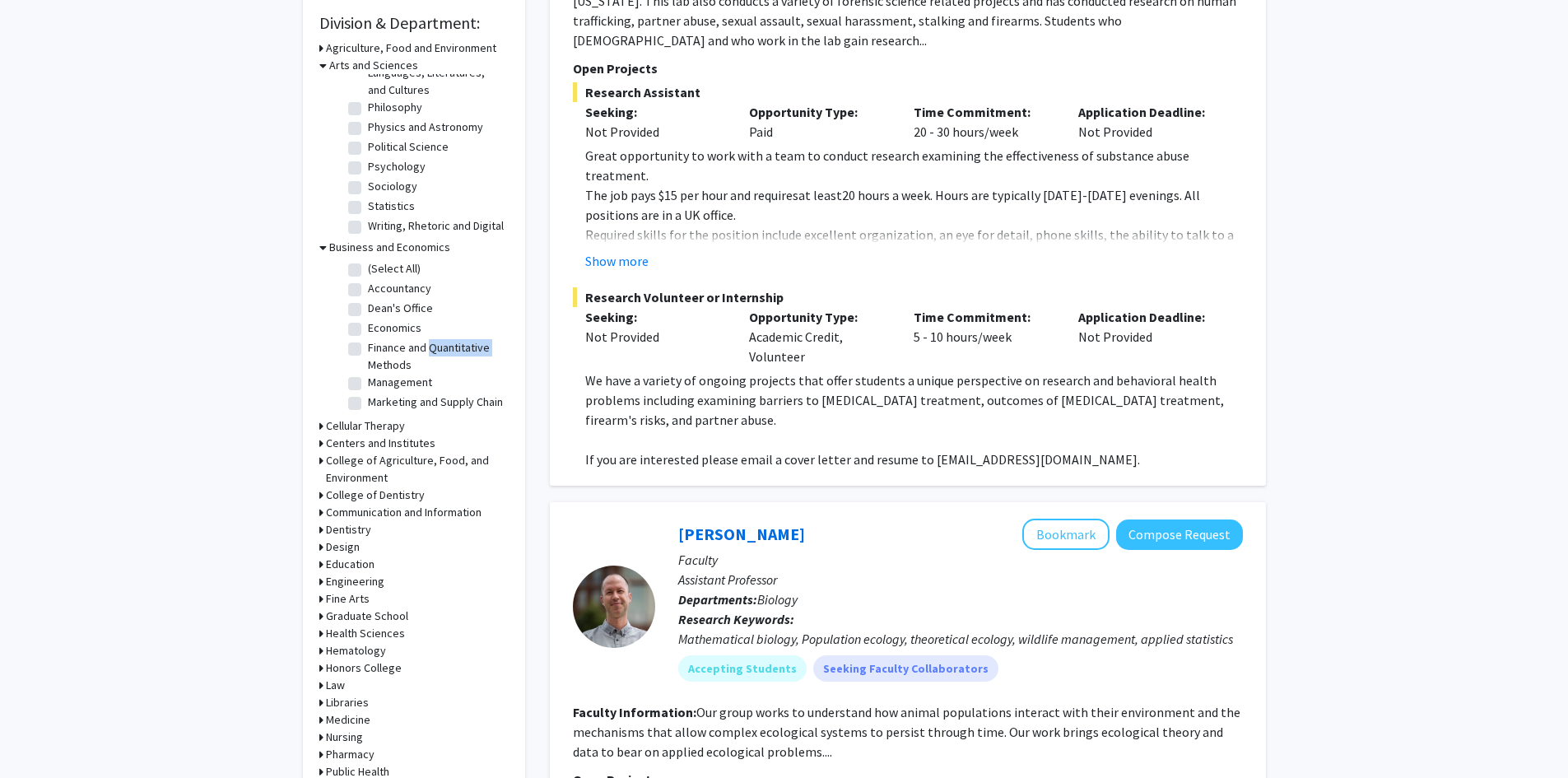
drag, startPoint x: 492, startPoint y: 343, endPoint x: 426, endPoint y: 342, distance: 66.0
click at [426, 342] on label "Finance and Quantitative Methods" at bounding box center [436, 356] width 137 height 34
copy label "Quantitative"
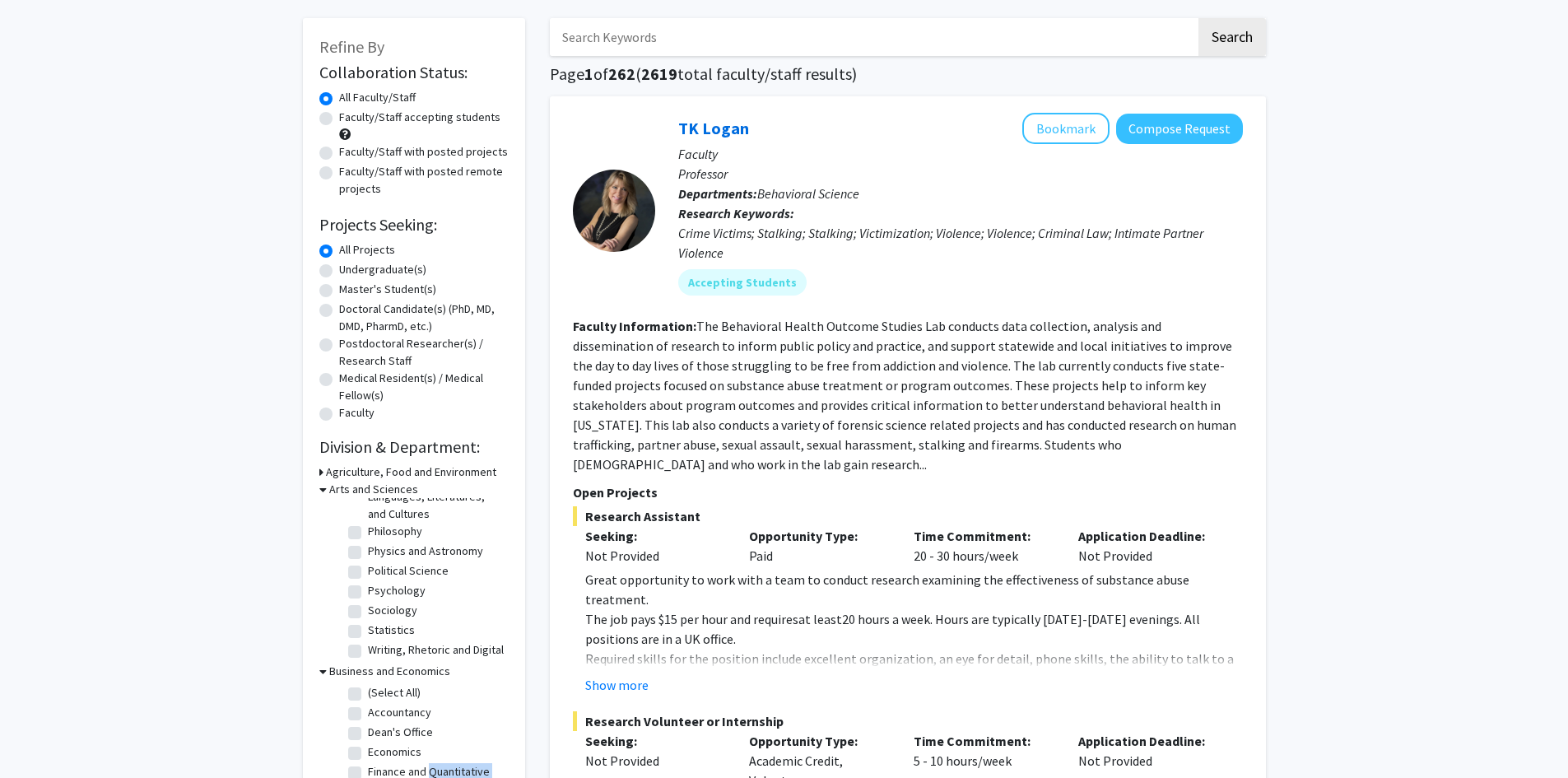
scroll to position [0, 0]
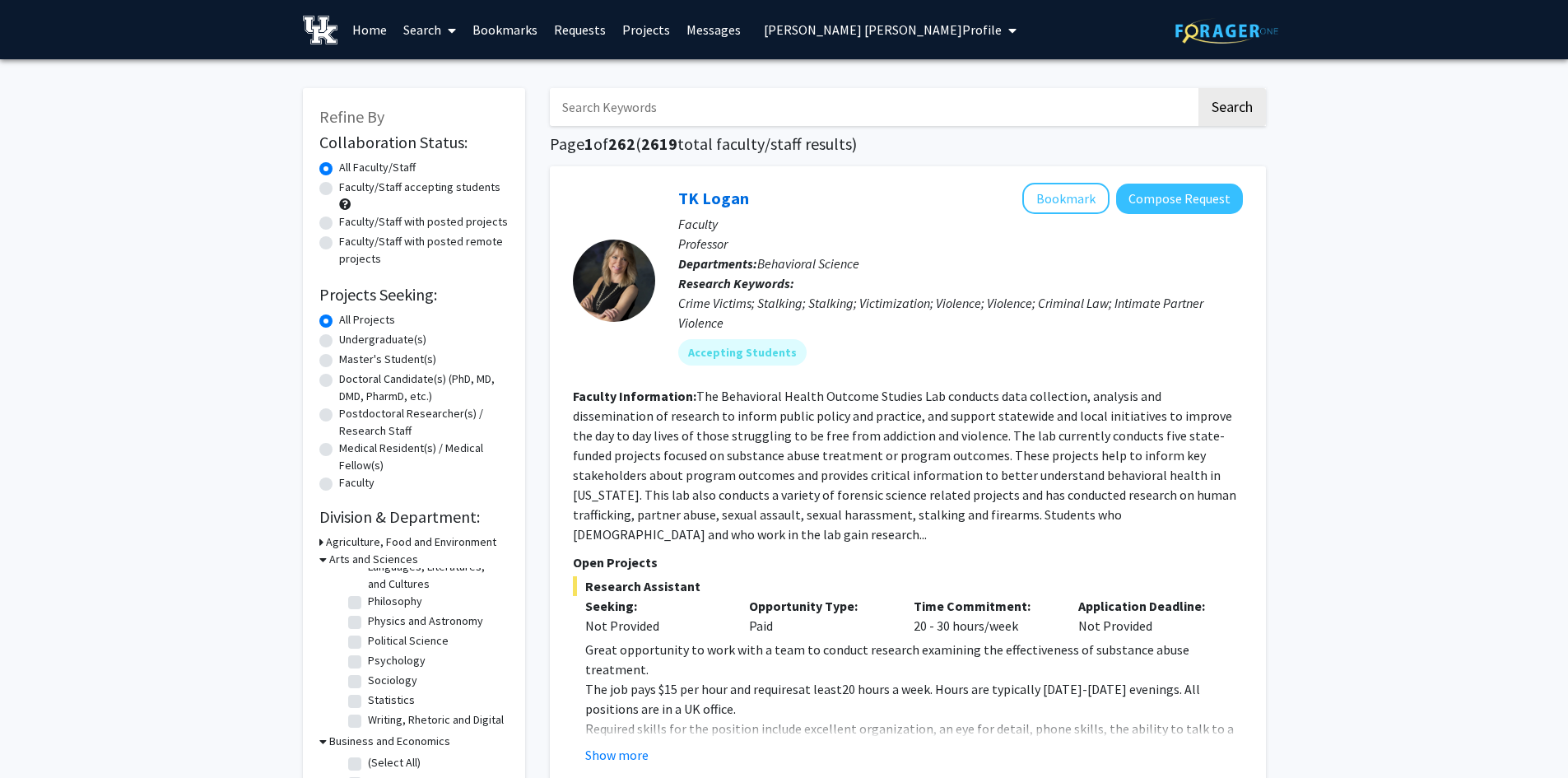
click at [647, 113] on input "Search Keywords" at bounding box center [873, 107] width 646 height 38
paste input "Quantitative"
type input "Quantitative"
click at [1199, 88] on button "Search" at bounding box center [1233, 107] width 67 height 38
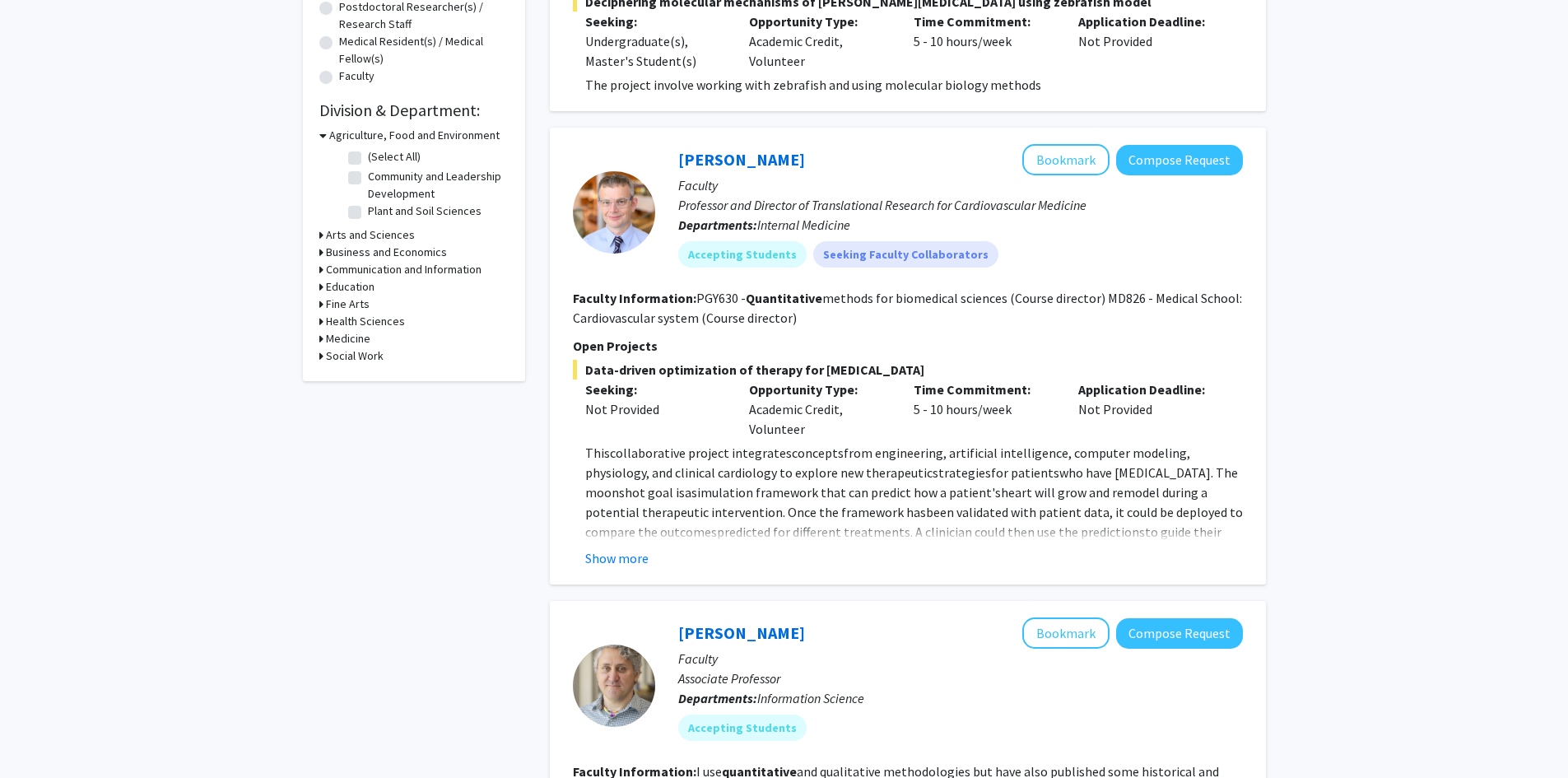
scroll to position [411, 0]
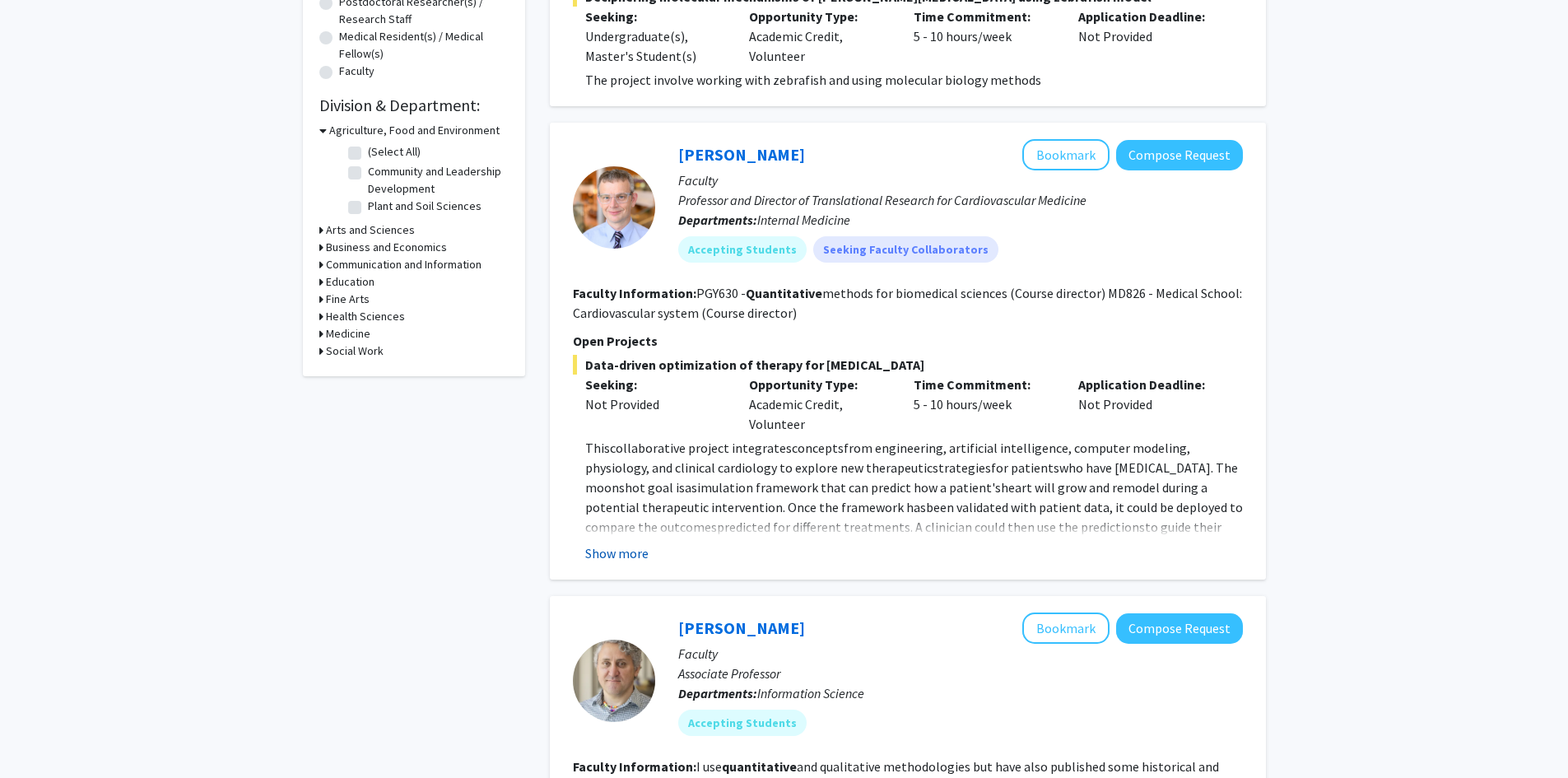
click at [638, 552] on button "Show more" at bounding box center [617, 553] width 63 height 20
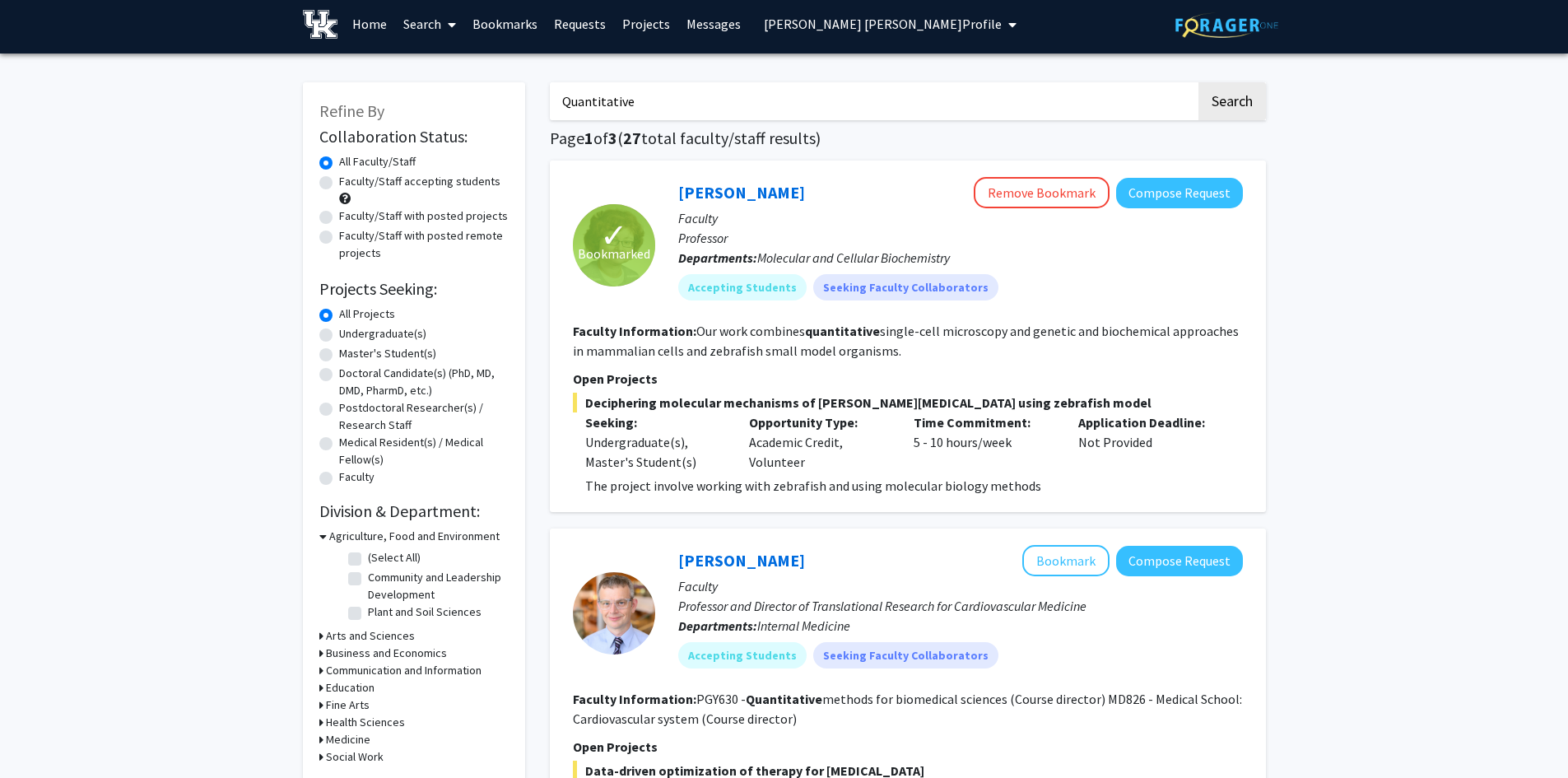
scroll to position [0, 0]
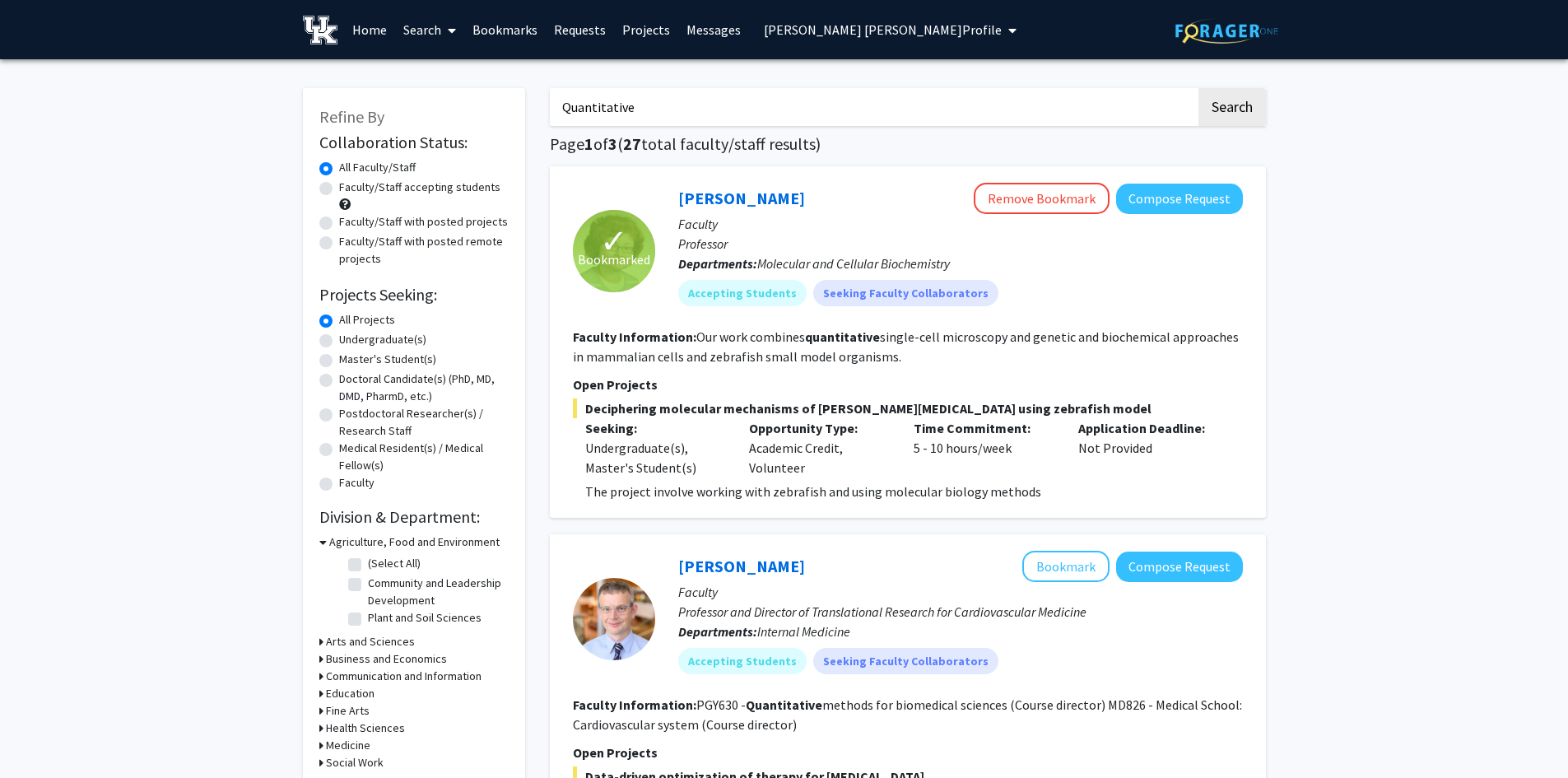
click at [440, 41] on link "Search" at bounding box center [429, 30] width 69 height 57
click at [452, 78] on span "Faculty/Staff" at bounding box center [455, 76] width 121 height 33
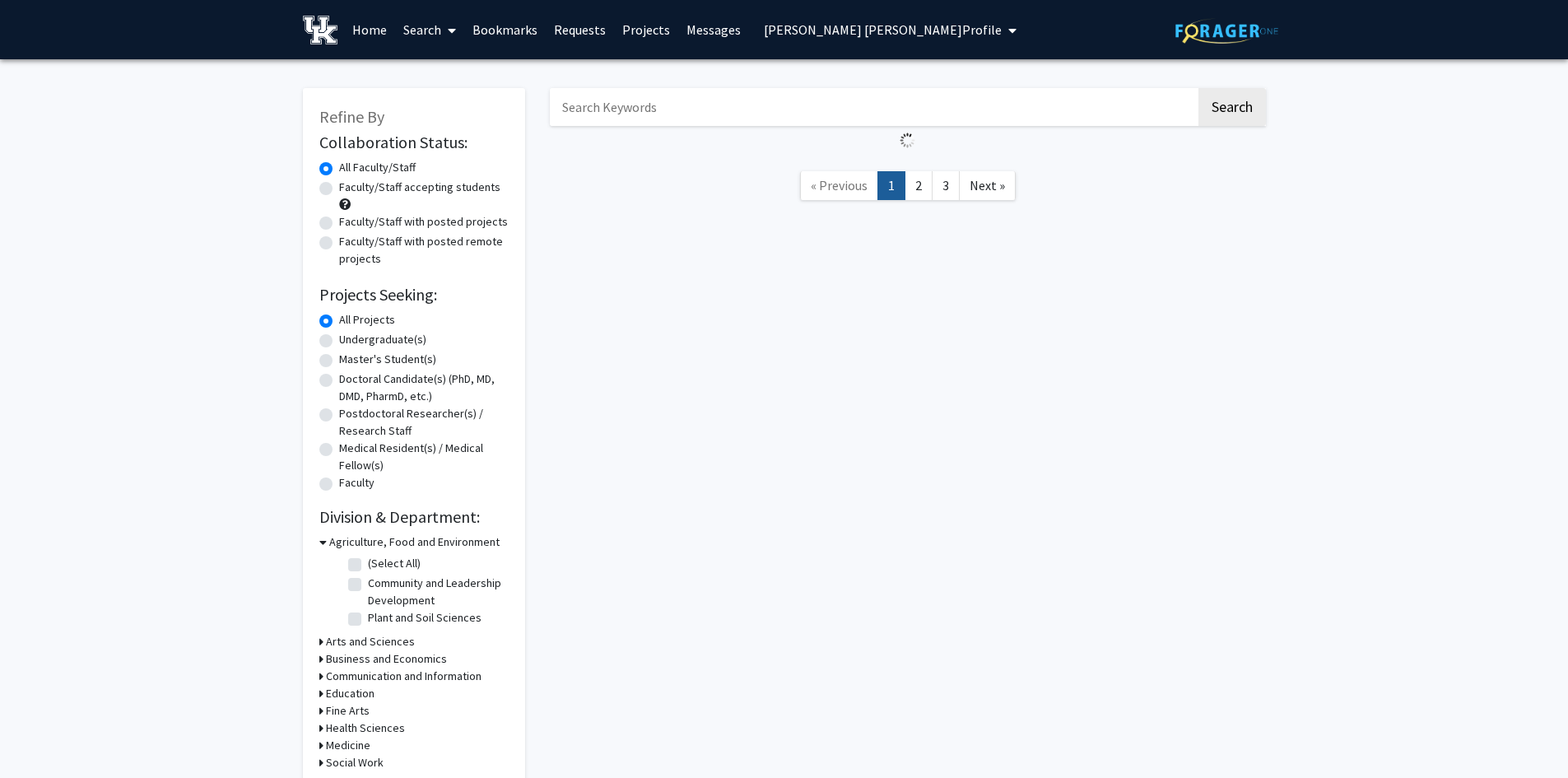
click at [638, 104] on input "Search Keywords" at bounding box center [873, 107] width 646 height 38
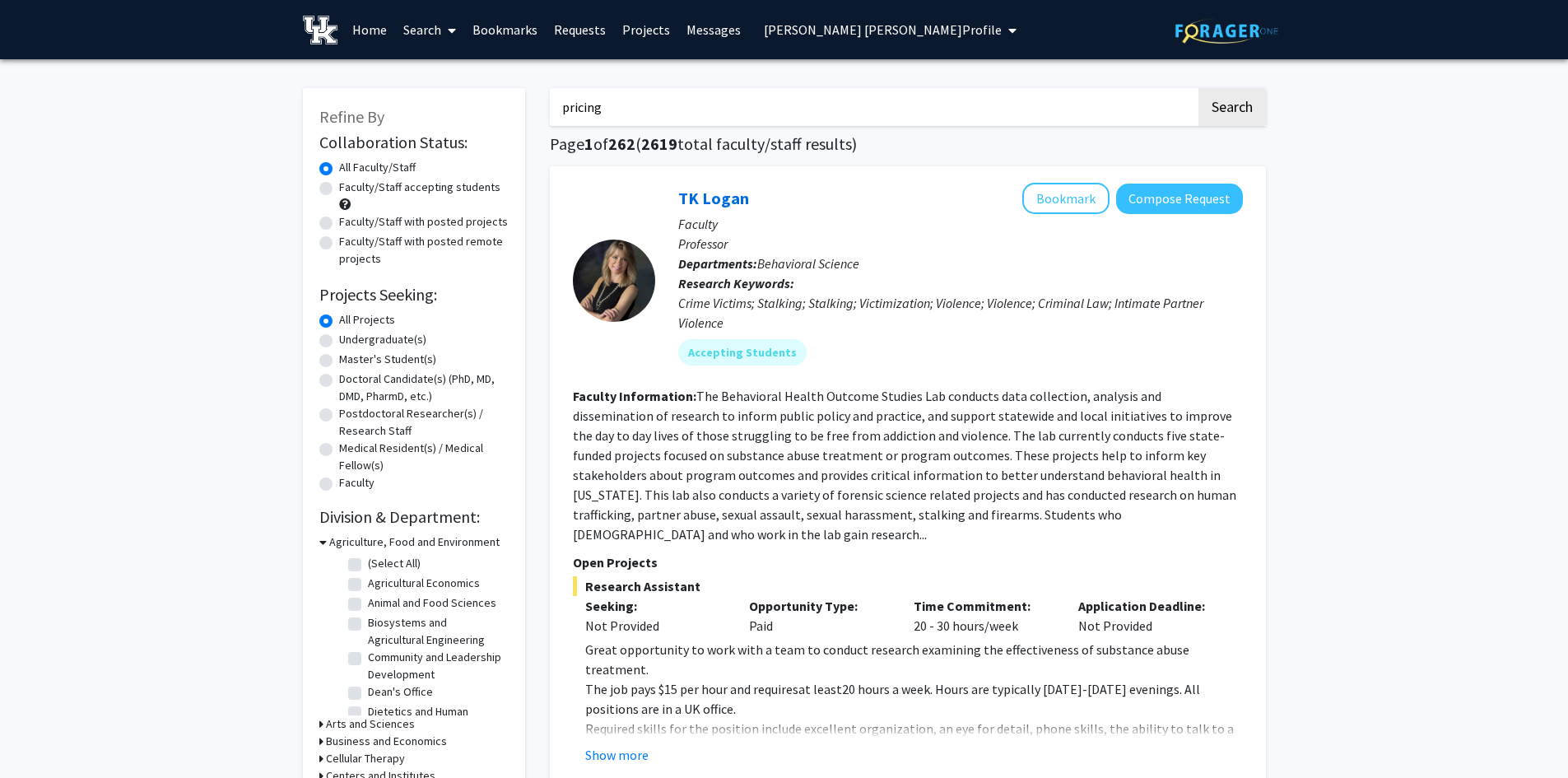
type input "pricing"
click at [1199, 88] on button "Search" at bounding box center [1233, 107] width 67 height 38
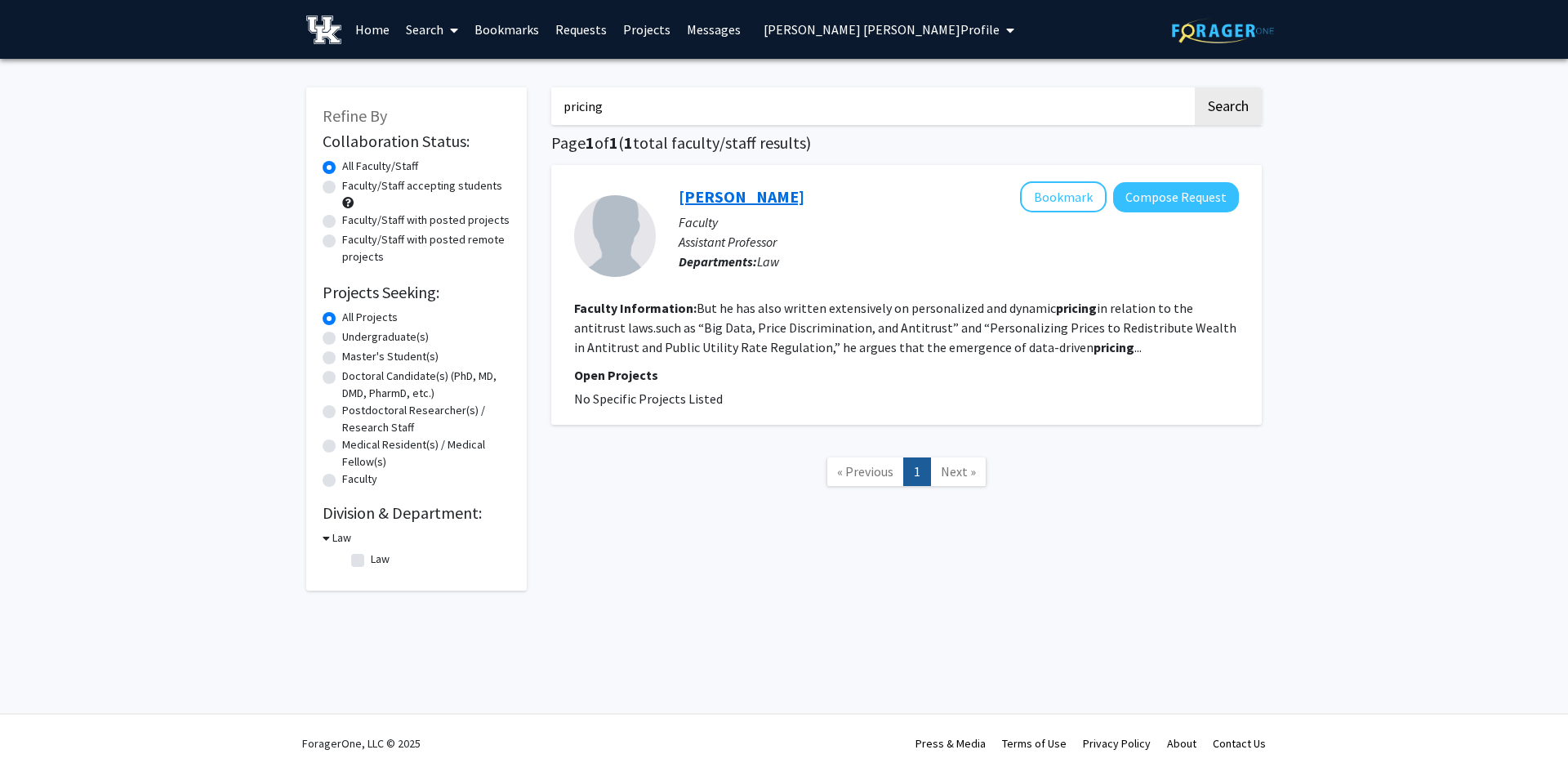
click at [714, 204] on link "[PERSON_NAME]" at bounding box center [742, 196] width 126 height 20
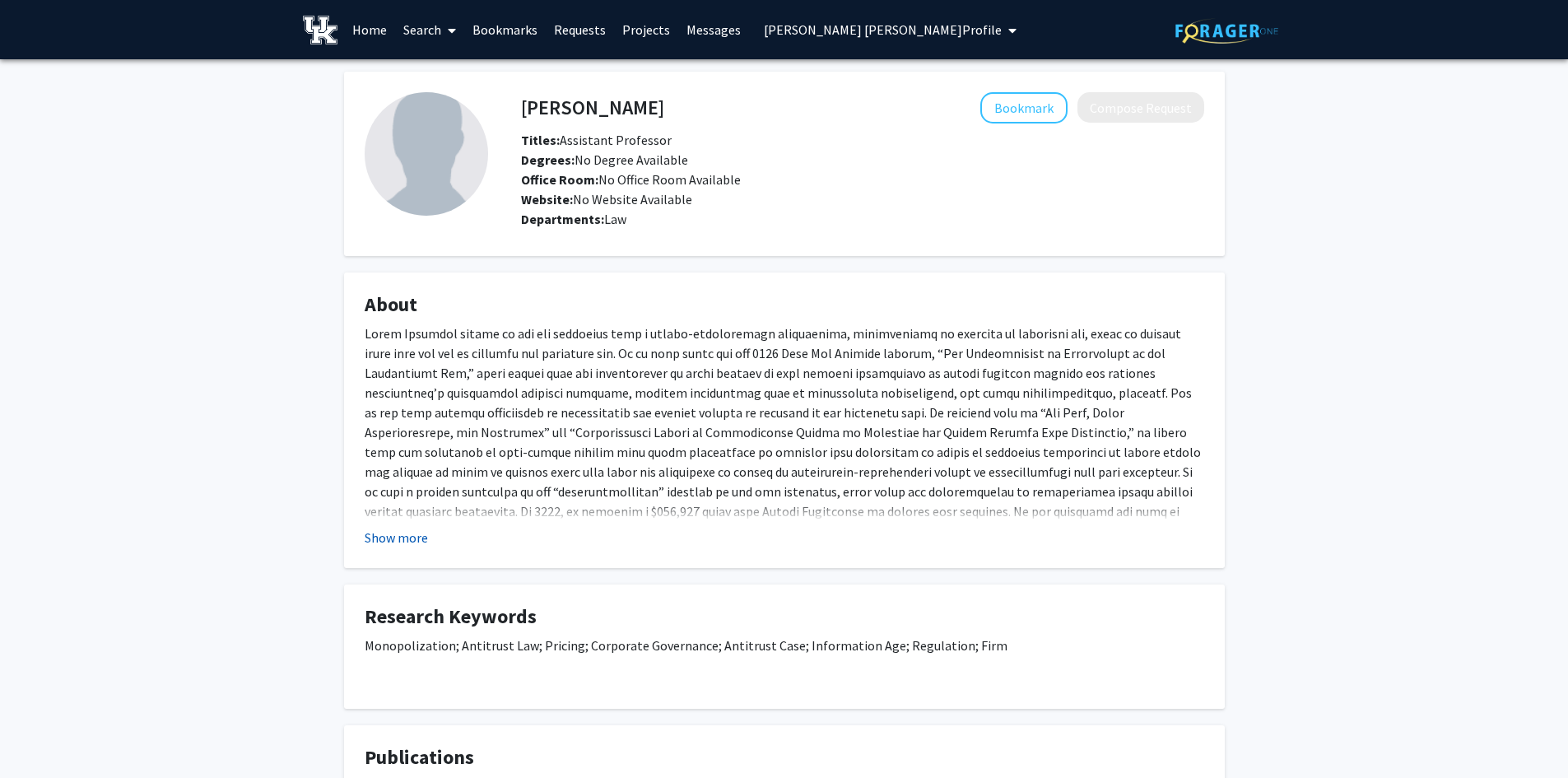
click at [393, 533] on button "Show more" at bounding box center [396, 538] width 63 height 20
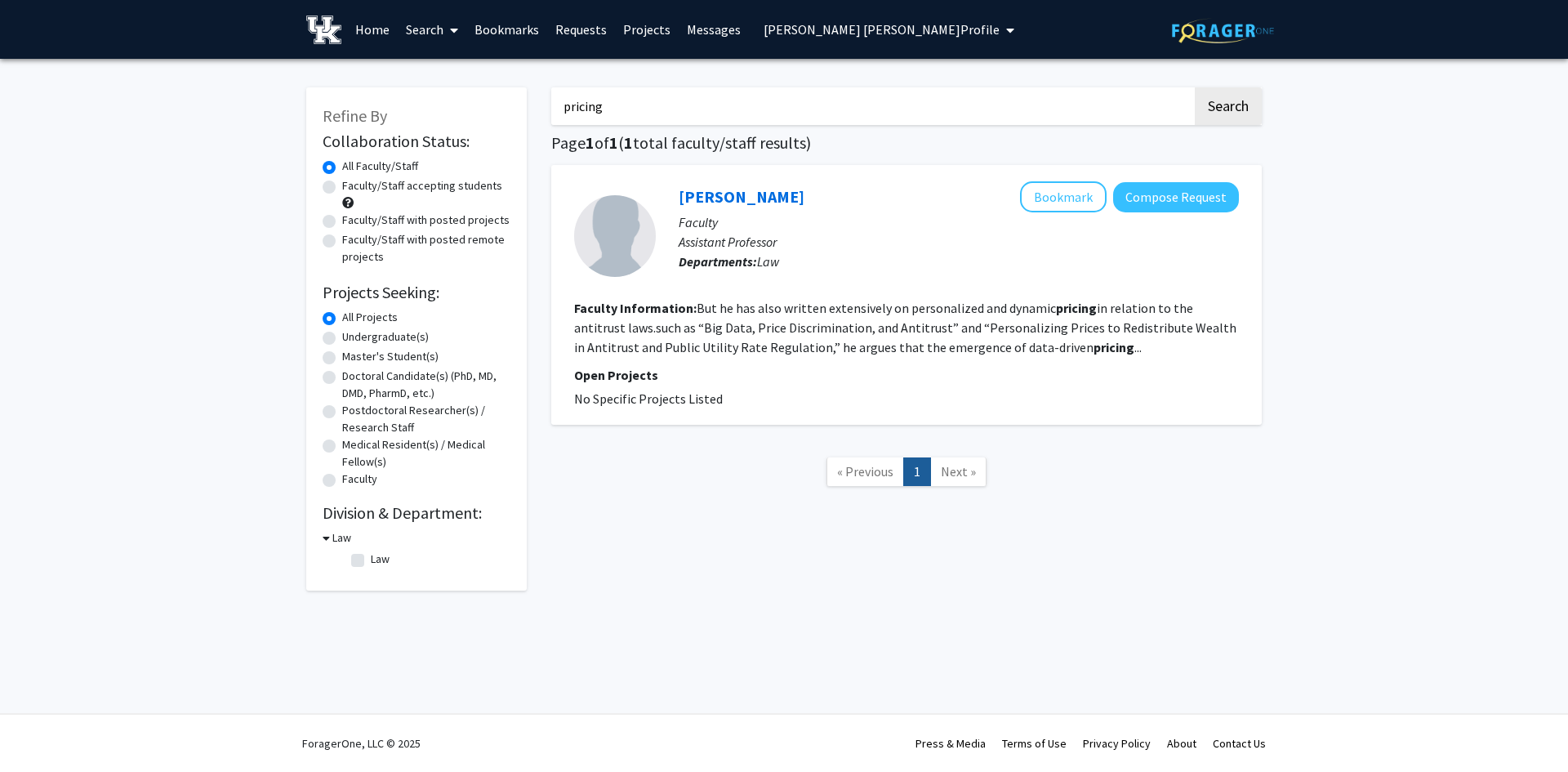
click at [602, 119] on input "pricing" at bounding box center [872, 106] width 641 height 38
type input "stock"
click at [1195, 87] on button "Search" at bounding box center [1229, 106] width 67 height 38
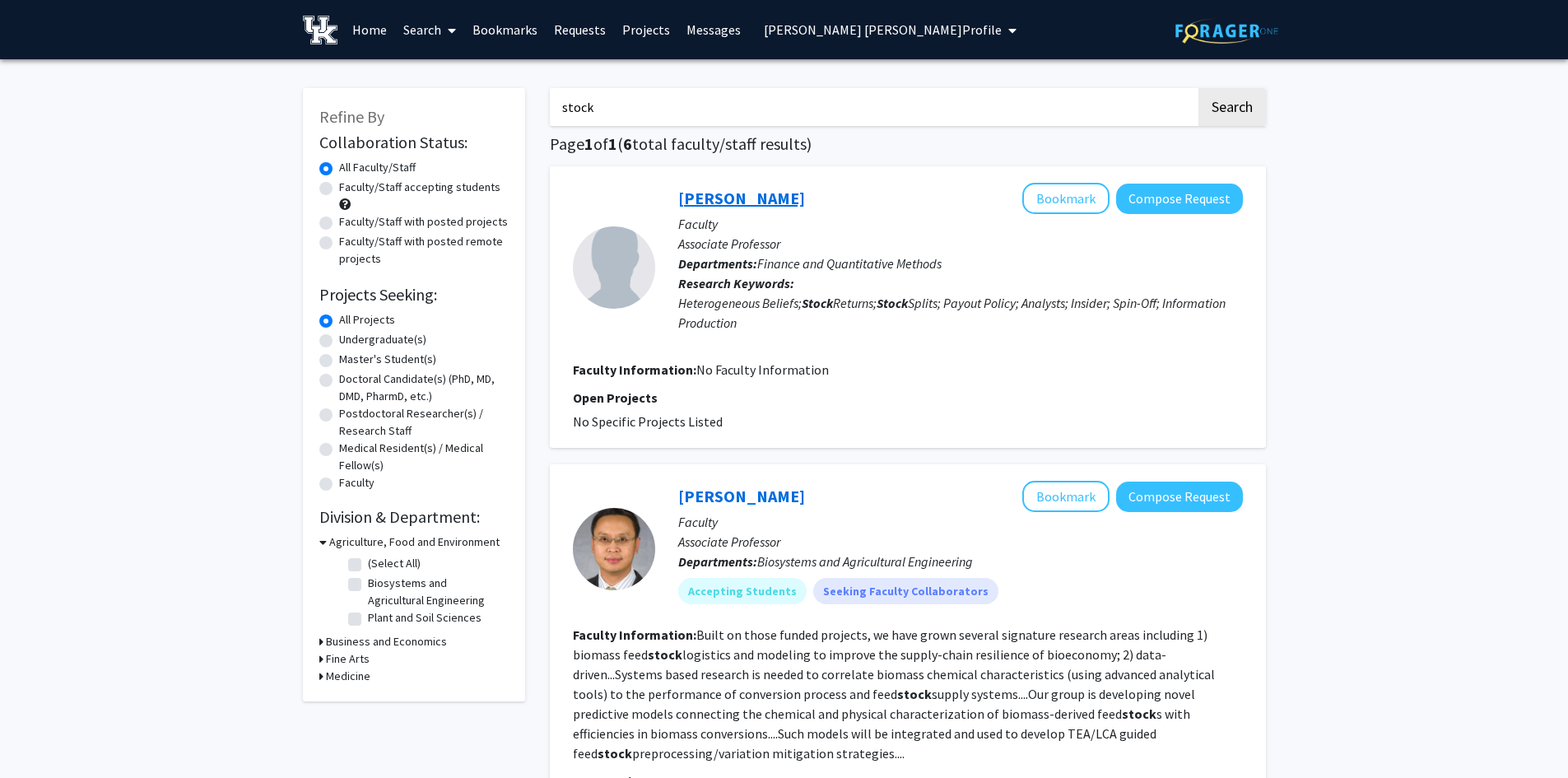
click at [747, 195] on link "[PERSON_NAME]" at bounding box center [742, 197] width 127 height 20
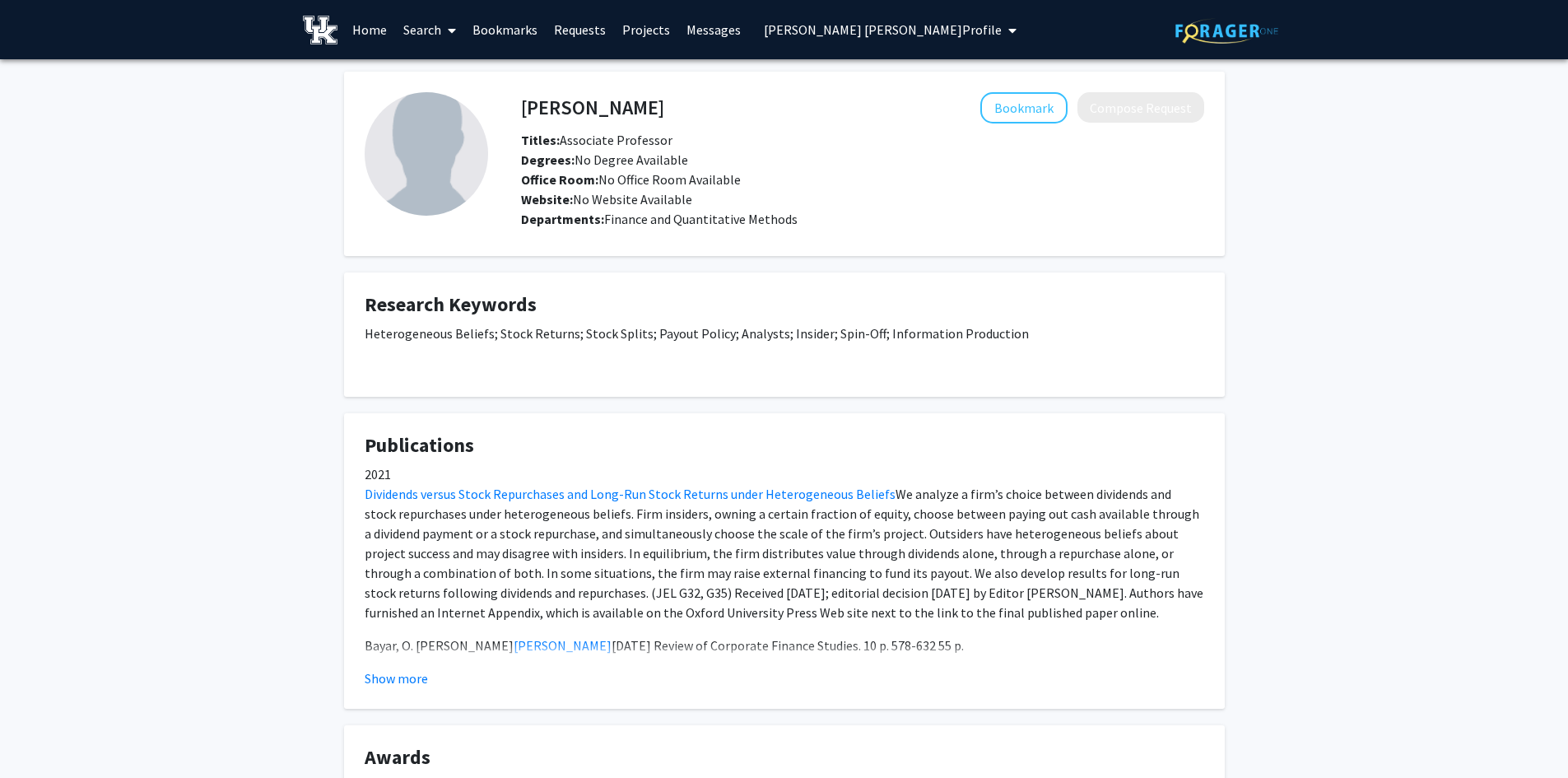
drag, startPoint x: 649, startPoint y: 107, endPoint x: 517, endPoint y: 106, distance: 132.0
click at [517, 106] on div "[PERSON_NAME] Bookmark Compose Request" at bounding box center [863, 107] width 708 height 32
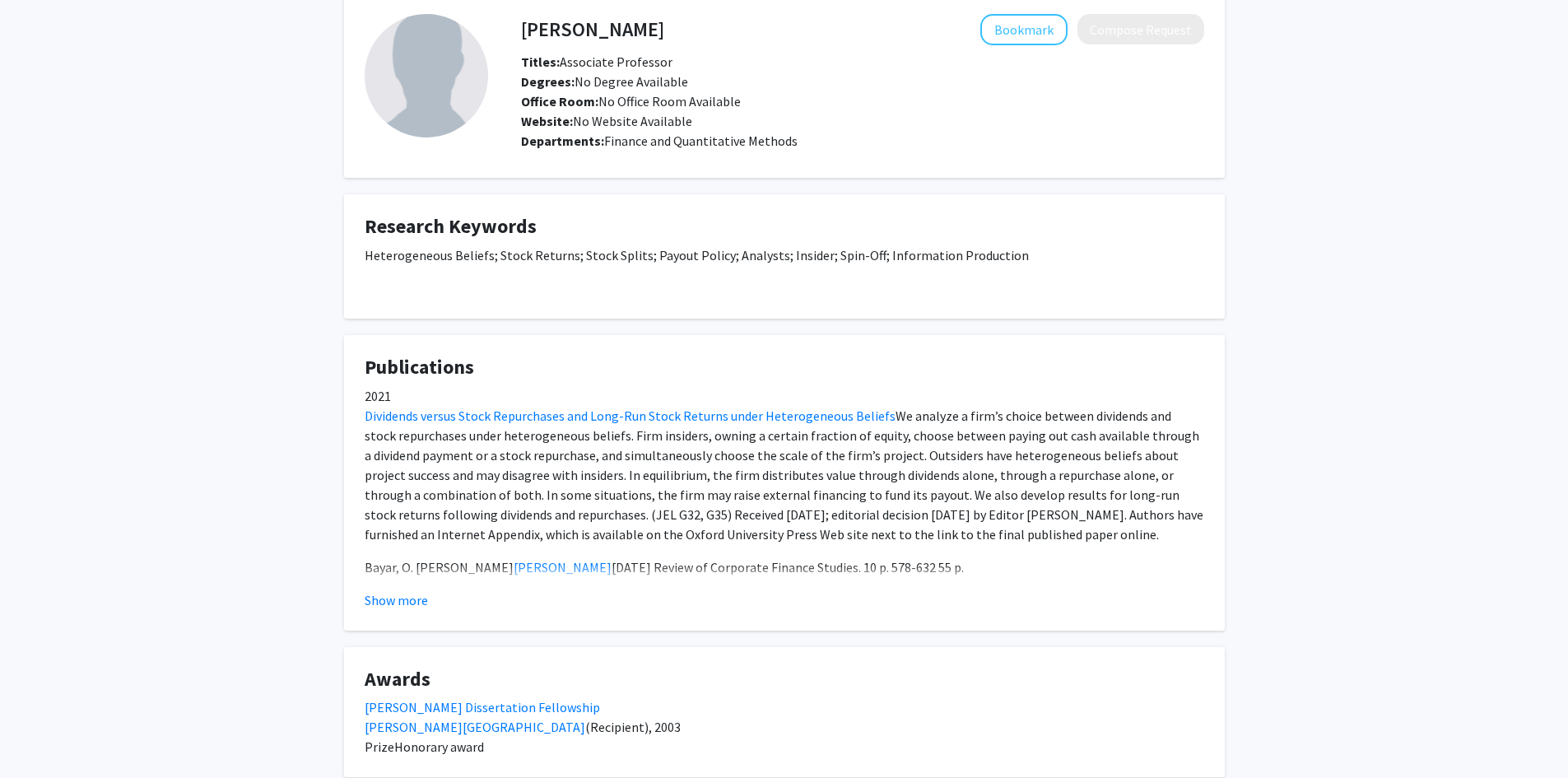
scroll to position [165, 0]
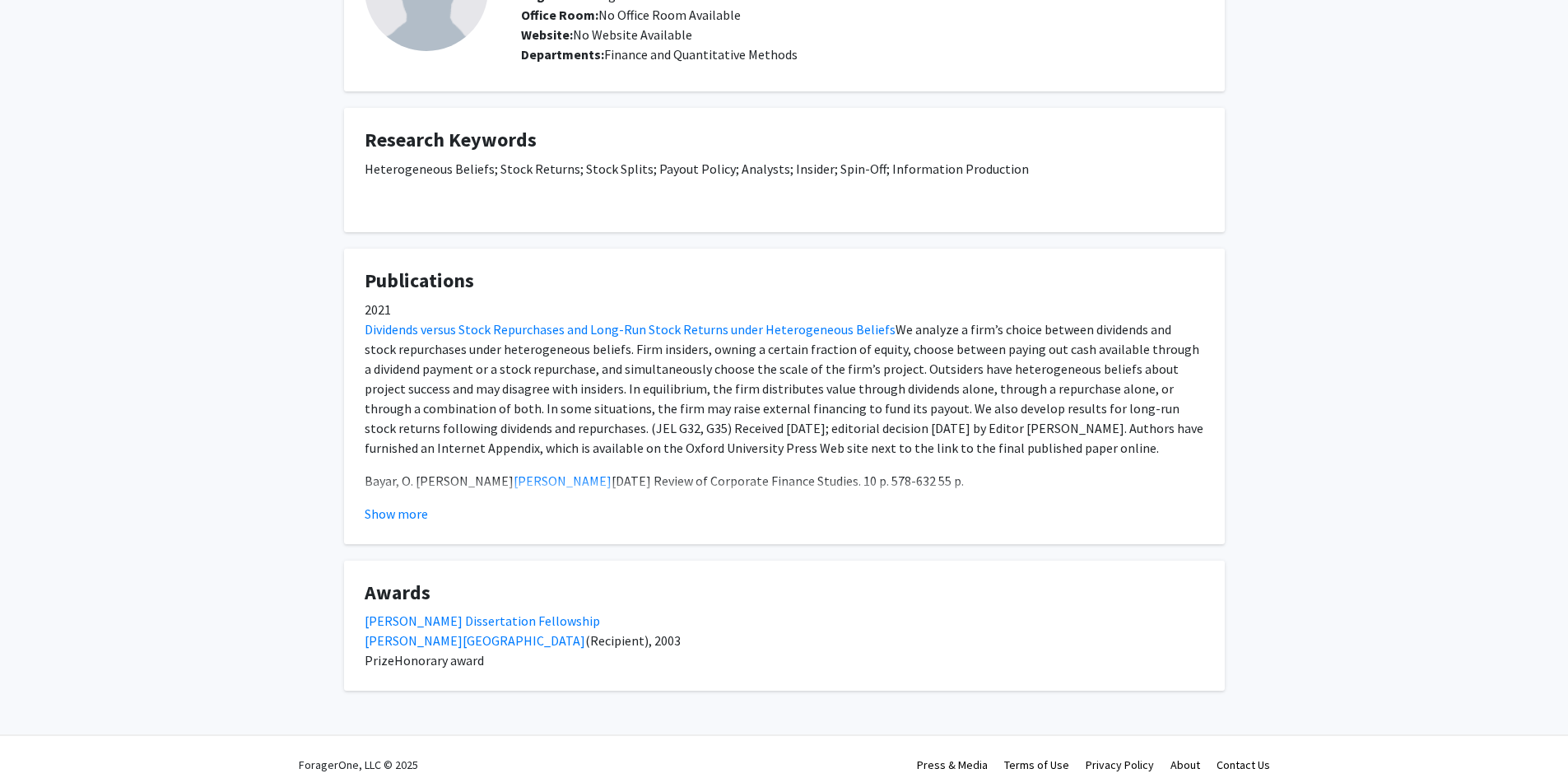
click at [377, 510] on button "Show more" at bounding box center [396, 514] width 63 height 20
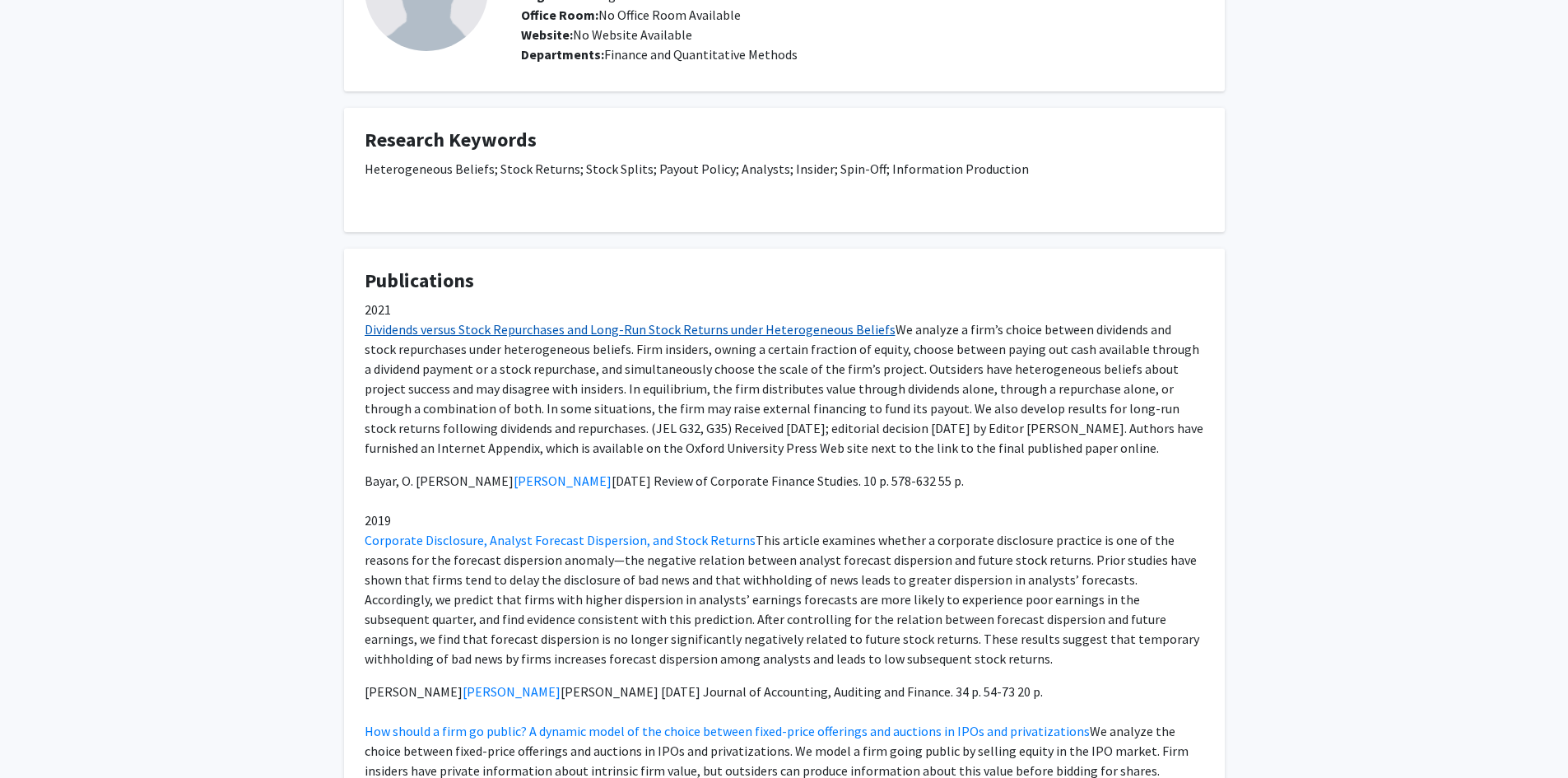
click at [657, 330] on link "Dividends versus Stock Repurchases and Long-Run Stock Returns under Heterogeneo…" at bounding box center [630, 329] width 531 height 16
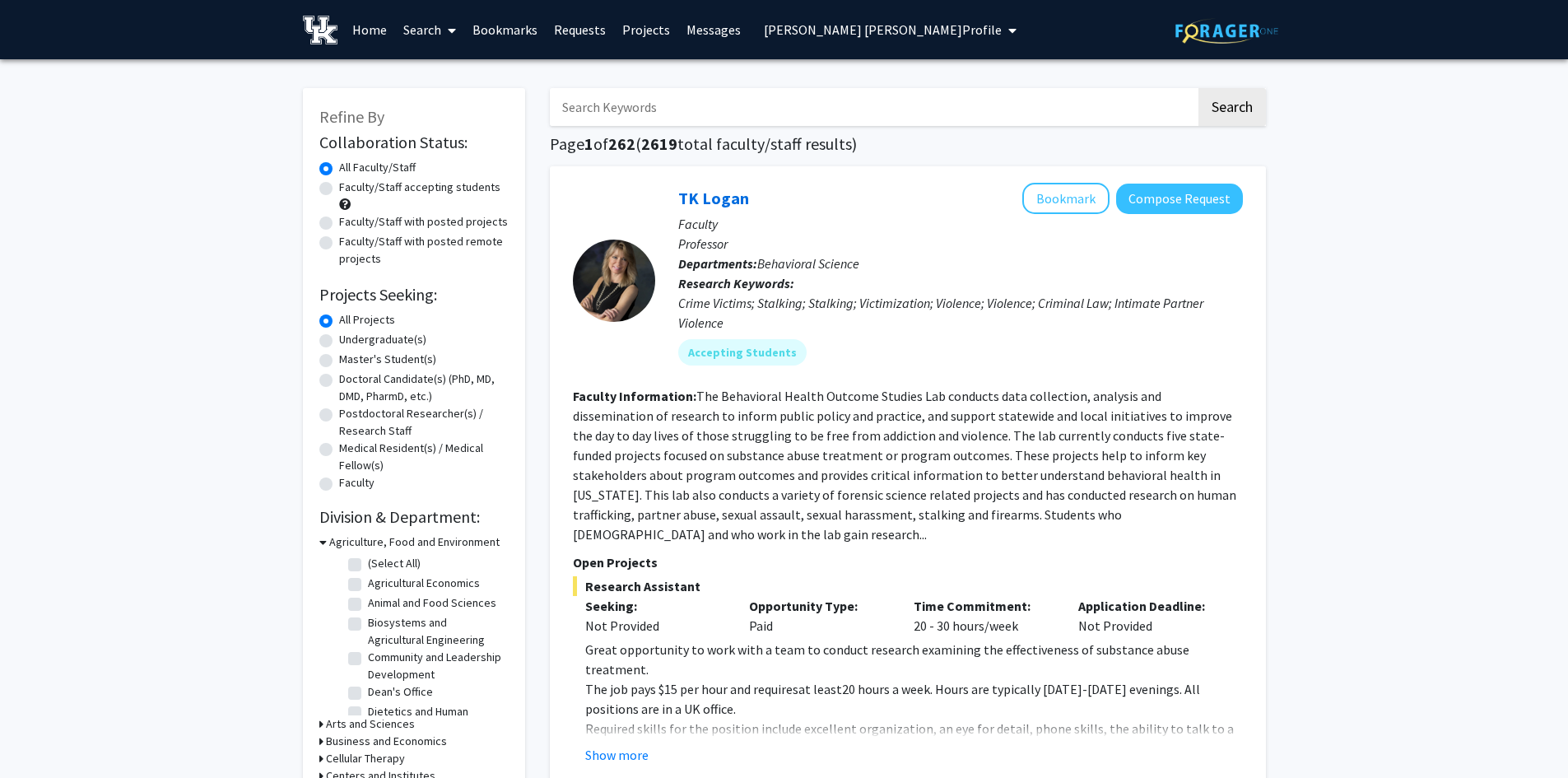
click at [611, 108] on input "Search Keywords" at bounding box center [873, 107] width 646 height 38
type input "liu"
click at [1199, 88] on button "Search" at bounding box center [1233, 107] width 67 height 38
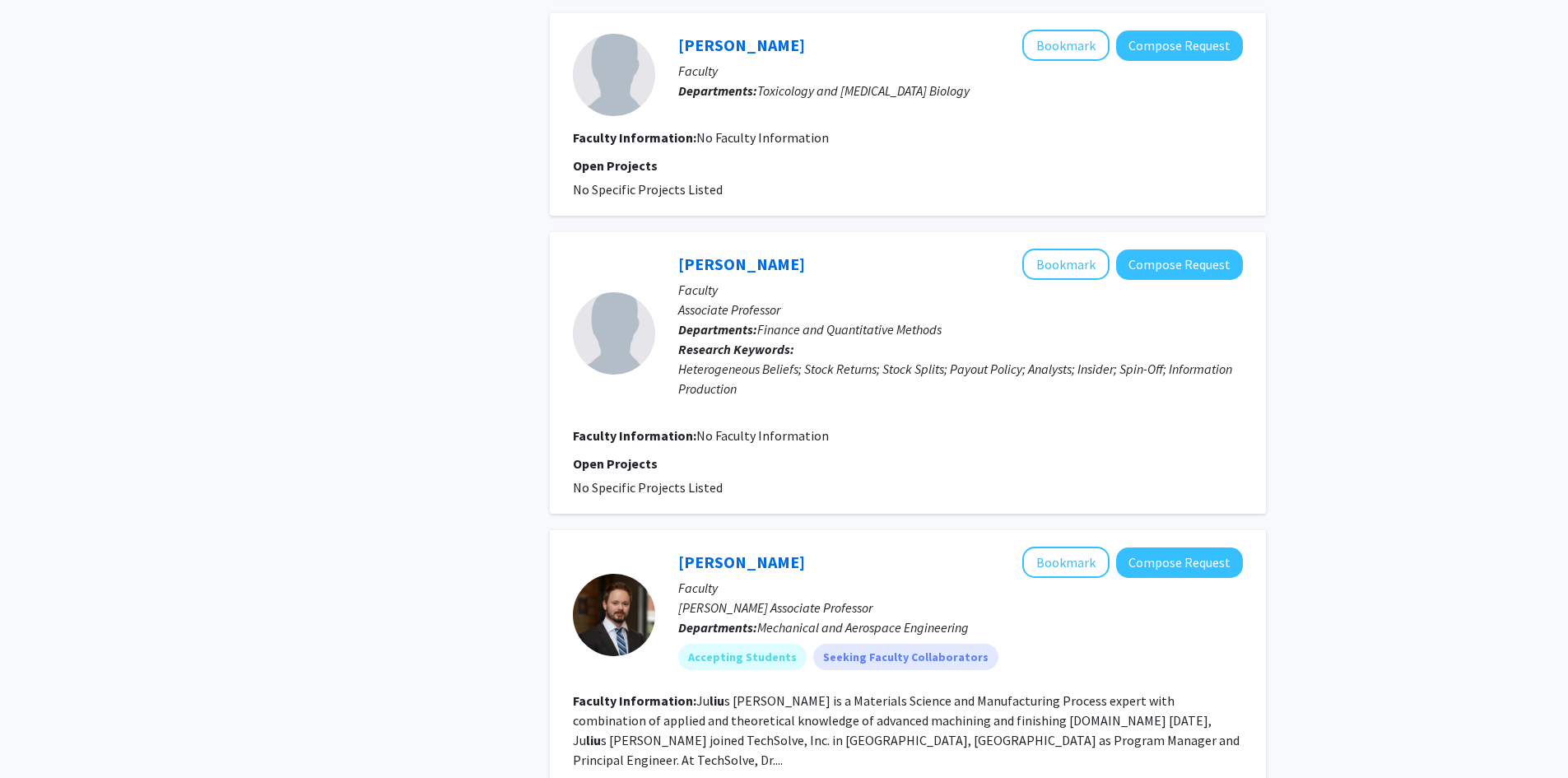
scroll to position [2222, 0]
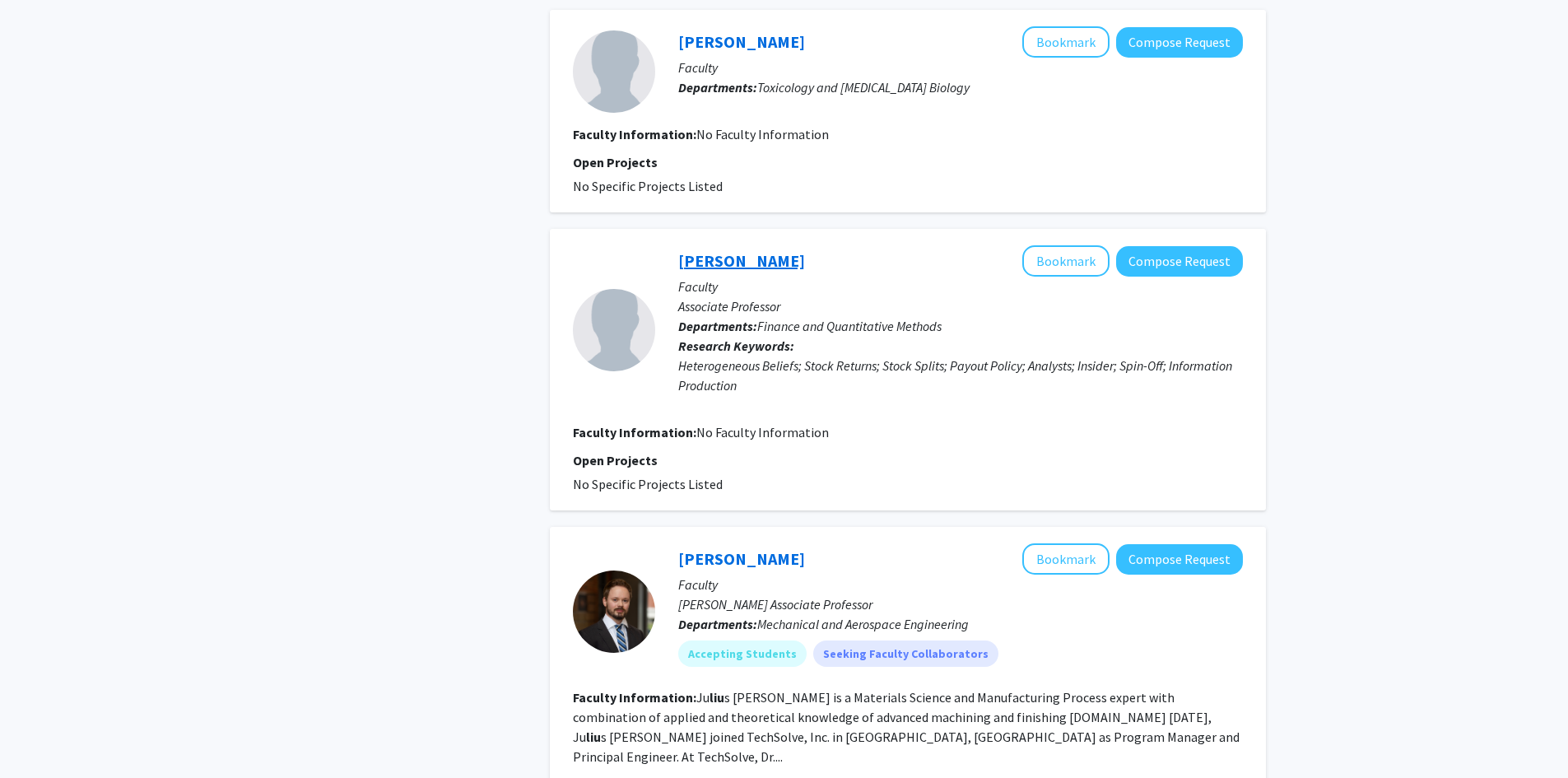
click at [751, 250] on link "[PERSON_NAME]" at bounding box center [742, 260] width 127 height 20
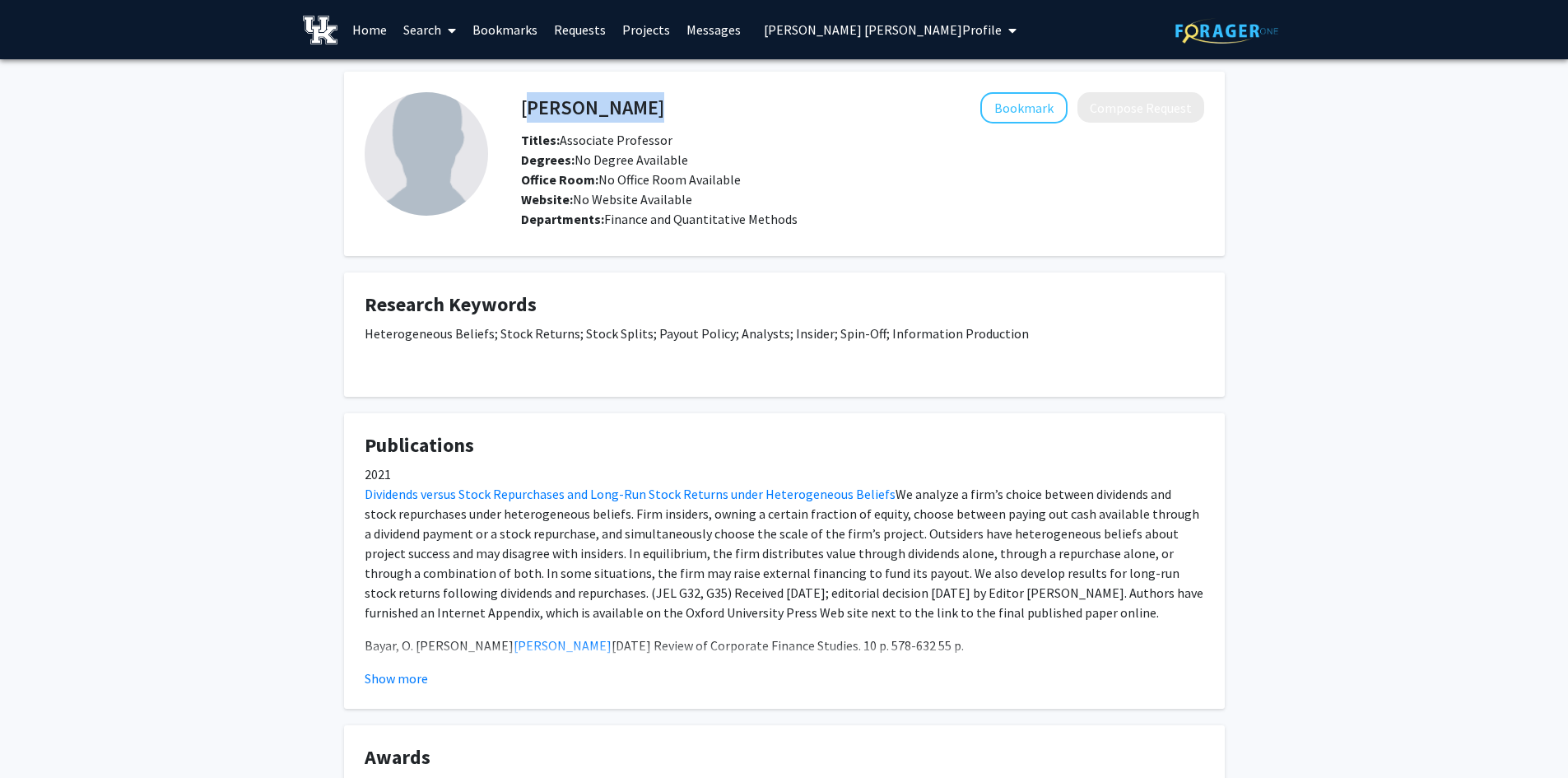
drag, startPoint x: 651, startPoint y: 111, endPoint x: 524, endPoint y: 110, distance: 127.0
click at [524, 110] on div "[PERSON_NAME] Bookmark Compose Request" at bounding box center [863, 107] width 708 height 32
copy h4 "[PERSON_NAME]"
drag, startPoint x: 667, startPoint y: 106, endPoint x: 656, endPoint y: 105, distance: 11.0
click at [666, 106] on div "Bookmark Compose Request" at bounding box center [934, 107] width 540 height 32
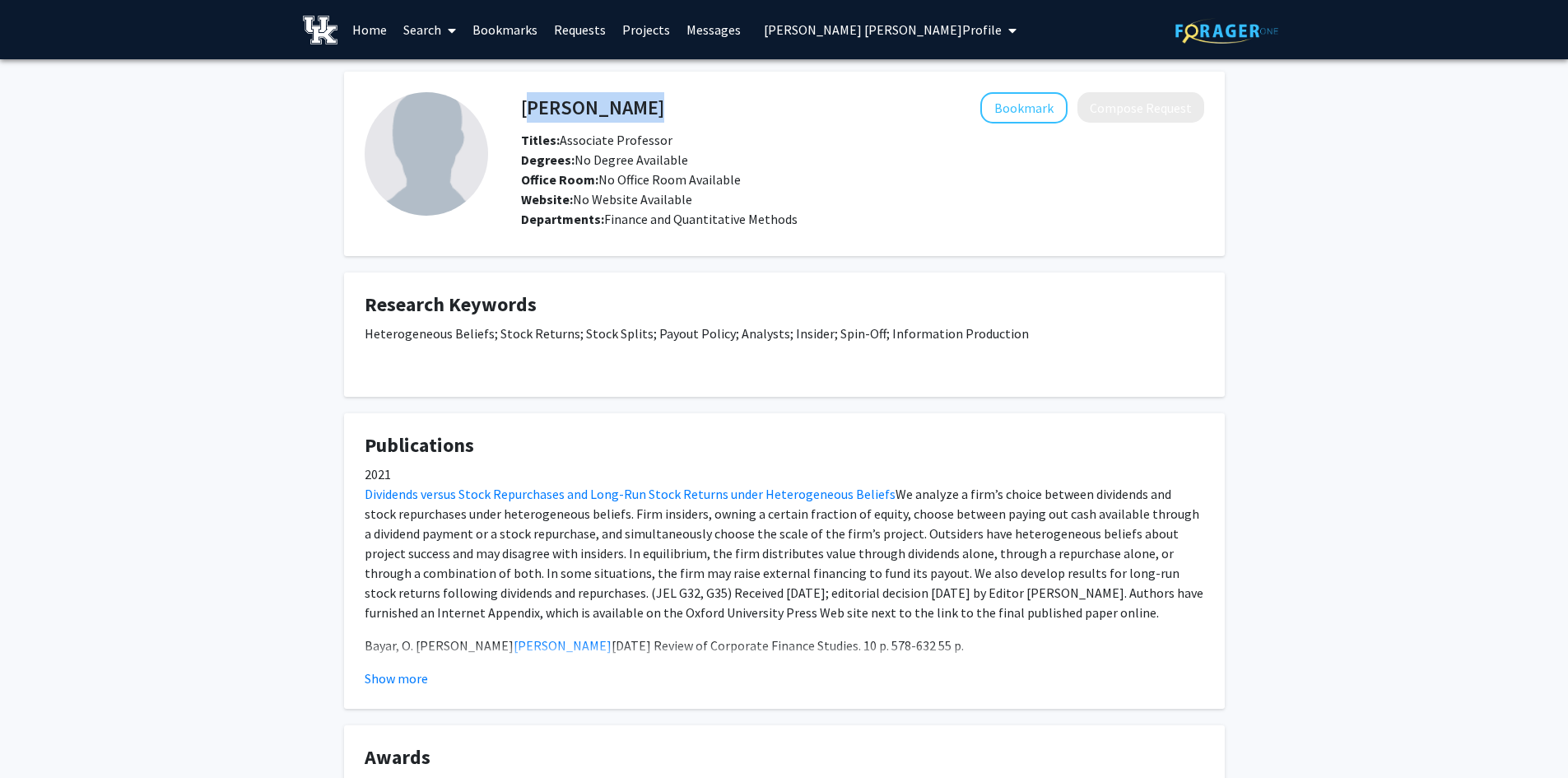
click at [664, 106] on div "Bookmark Compose Request" at bounding box center [934, 107] width 540 height 32
click at [663, 155] on span "Degrees: No Degree Available" at bounding box center [605, 159] width 167 height 16
drag, startPoint x: 621, startPoint y: 108, endPoint x: 527, endPoint y: 113, distance: 94.1
click at [527, 113] on div "[PERSON_NAME] Bookmark Compose Request" at bounding box center [863, 107] width 708 height 32
copy h4 "[PERSON_NAME]"
